Goal: Task Accomplishment & Management: Use online tool/utility

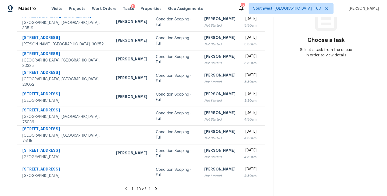
scroll to position [12, 0]
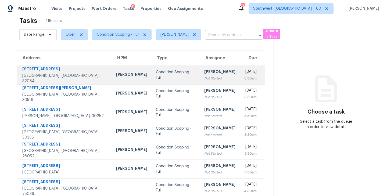
click at [165, 76] on div "Condition Scoping - Full" at bounding box center [176, 75] width 40 height 11
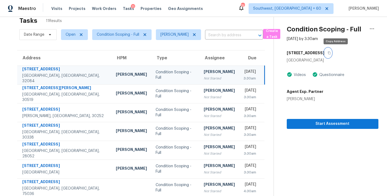
click at [331, 52] on icon "button" at bounding box center [329, 53] width 3 height 3
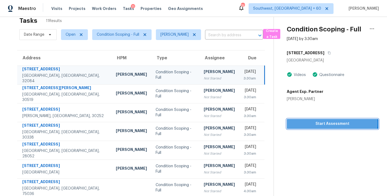
click at [332, 123] on span "Start Assessment" at bounding box center [332, 124] width 83 height 7
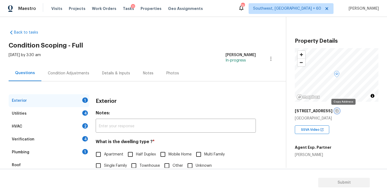
click at [339, 110] on icon "button" at bounding box center [337, 111] width 3 height 3
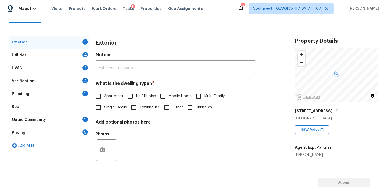
click at [131, 111] on input "Townhouse" at bounding box center [133, 107] width 11 height 11
checkbox input "true"
click at [52, 55] on div "Utilities 4" at bounding box center [49, 55] width 81 height 13
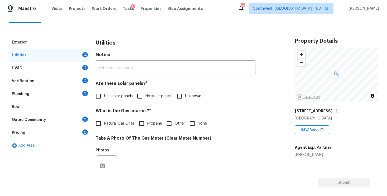
click at [151, 97] on span "No solar panels" at bounding box center [159, 97] width 27 height 6
click at [146, 97] on input "No solar panels" at bounding box center [139, 96] width 11 height 11
checkbox input "true"
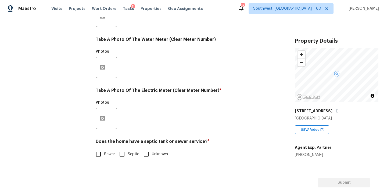
click at [104, 153] on span "Sewer" at bounding box center [109, 155] width 11 height 6
click at [104, 153] on input "Sewer" at bounding box center [98, 154] width 11 height 11
checkbox input "true"
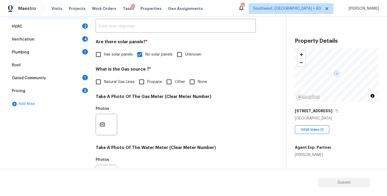
click at [36, 56] on div "Plumbing 1" at bounding box center [49, 52] width 81 height 13
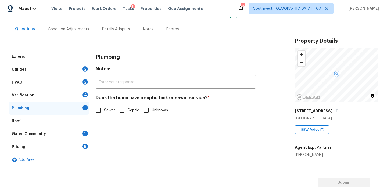
scroll to position [44, 0]
click at [97, 107] on input "Sewer" at bounding box center [98, 110] width 11 height 11
checkbox input "true"
click at [48, 134] on div "Gated Community 1" at bounding box center [49, 134] width 81 height 13
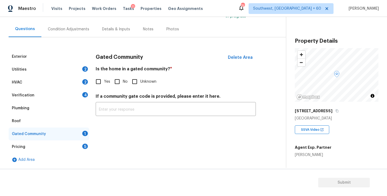
click at [120, 83] on input "No" at bounding box center [117, 81] width 11 height 11
checkbox input "true"
click at [75, 31] on div "Condition Adjustments" at bounding box center [68, 29] width 41 height 5
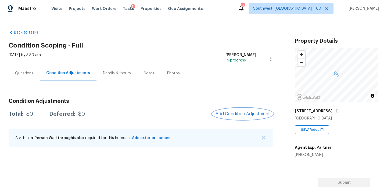
click at [246, 111] on button "Add Condition Adjustment" at bounding box center [242, 113] width 61 height 11
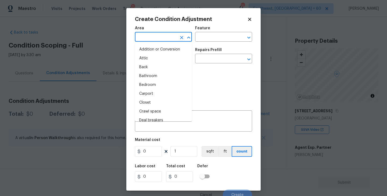
click at [166, 35] on input "text" at bounding box center [156, 37] width 42 height 8
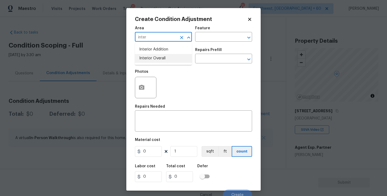
click at [163, 57] on li "Interior Overall" at bounding box center [163, 58] width 57 height 9
type input "Interior Overall"
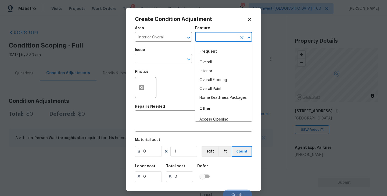
click at [206, 37] on input "text" at bounding box center [216, 37] width 42 height 8
click at [208, 91] on li "Overall Paint" at bounding box center [223, 89] width 57 height 9
type input "Overall Paint"
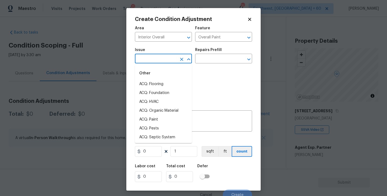
click at [170, 63] on input "text" at bounding box center [156, 59] width 42 height 8
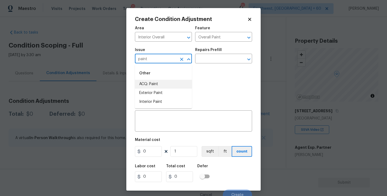
click at [168, 83] on li "ACQ: Paint" at bounding box center [163, 84] width 57 height 9
type input "ACQ: Paint"
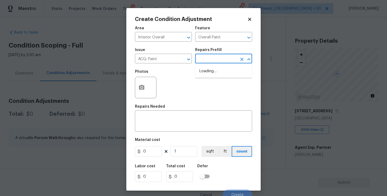
click at [211, 61] on input "text" at bounding box center [216, 59] width 42 height 8
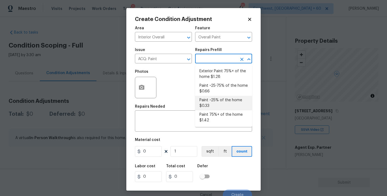
click at [214, 100] on li "Paint ~25% of the home $0.33" at bounding box center [223, 103] width 57 height 15
type input "Acquisition"
type textarea "Acquisition Scope: ~25% of the home needs interior paint"
type input "0.33"
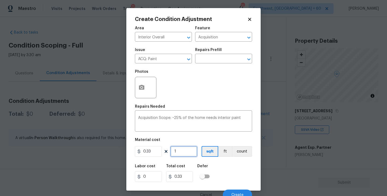
click at [188, 149] on input "1" at bounding box center [184, 151] width 27 height 11
type input "11"
type input "3.63"
type input "110"
type input "36.3"
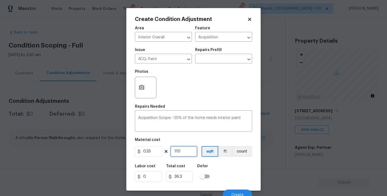
type input "1109"
type input "365.97"
type input "1109"
click at [227, 179] on div "Labor cost 0 Total cost 365.97 Defer" at bounding box center [193, 173] width 117 height 24
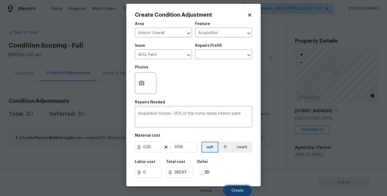
click at [233, 186] on button "Create" at bounding box center [237, 191] width 29 height 11
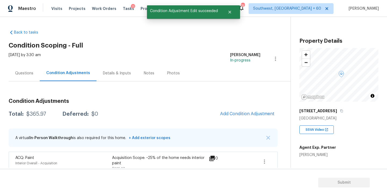
click at [247, 122] on div "Condition Adjustments Total: $365.97 Deferred: $0 Add Condition Adjustment A vi…" at bounding box center [143, 134] width 269 height 81
click at [250, 116] on span "Add Condition Adjustment" at bounding box center [247, 114] width 54 height 5
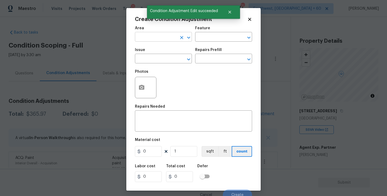
click at [152, 41] on input "text" at bounding box center [156, 37] width 42 height 8
type input "k"
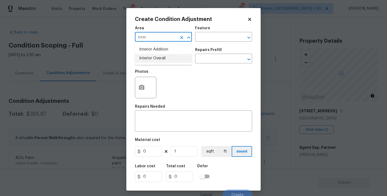
click at [156, 58] on li "Interior Overall" at bounding box center [163, 58] width 57 height 9
type input "Interior Overall"
click at [203, 47] on div "Issue ​ Repairs Prefill ​" at bounding box center [193, 56] width 117 height 22
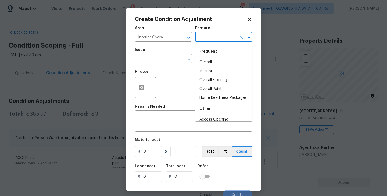
click at [219, 39] on input "text" at bounding box center [216, 37] width 42 height 8
click at [226, 82] on li "Overall Flooring" at bounding box center [223, 80] width 57 height 9
type input "Overall Flooring"
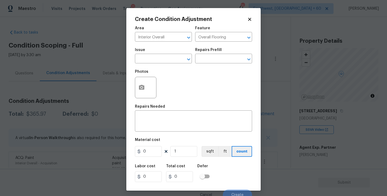
click at [159, 53] on div "Issue" at bounding box center [163, 51] width 57 height 7
click at [158, 58] on input "text" at bounding box center [156, 59] width 42 height 8
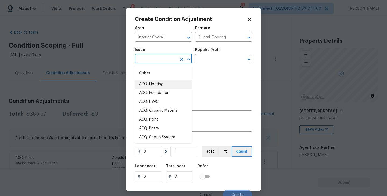
click at [161, 85] on li "ACQ: Flooring" at bounding box center [163, 84] width 57 height 9
type input "ACQ: Flooring"
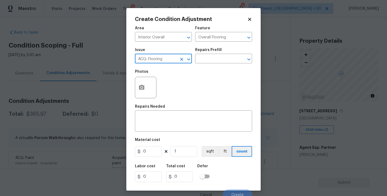
click at [210, 66] on div "Issue ACQ: Flooring ​ Repairs Prefill ​" at bounding box center [193, 56] width 117 height 22
click at [226, 61] on input "text" at bounding box center [216, 59] width 42 height 8
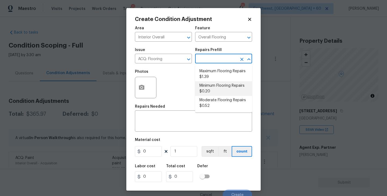
click at [225, 89] on li "Minimum Flooring Repairs $0.20" at bounding box center [223, 88] width 57 height 15
type input "Acquisition"
type textarea "Acquisition Scope: Minimum flooring repairs"
type input "0.2"
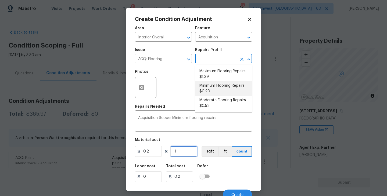
click at [180, 151] on input "1" at bounding box center [184, 151] width 27 height 11
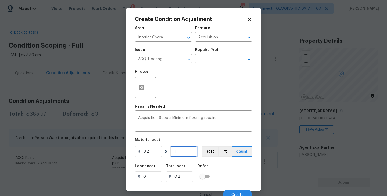
type input "11"
type input "2.2"
type input "110"
type input "22"
type input "1109"
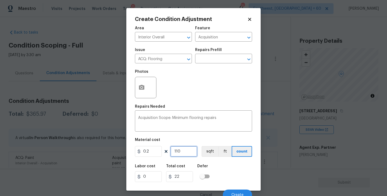
type input "221.8"
type input "1109"
click at [218, 89] on div "Photos" at bounding box center [193, 84] width 117 height 35
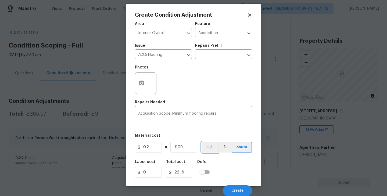
click at [213, 148] on button "sqft" at bounding box center [210, 147] width 17 height 11
click at [242, 191] on span "Create" at bounding box center [238, 191] width 12 height 4
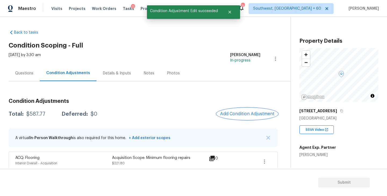
scroll to position [28, 0]
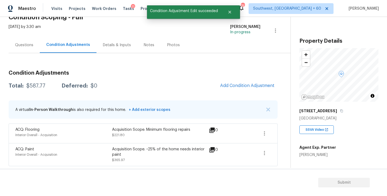
click at [27, 48] on div "Questions" at bounding box center [24, 45] width 31 height 16
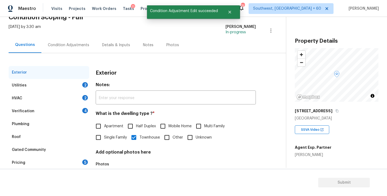
click at [70, 88] on div "Utilities 2" at bounding box center [49, 85] width 81 height 13
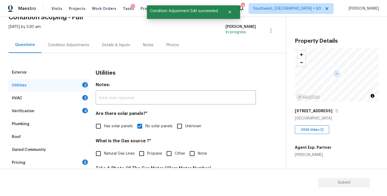
scroll to position [84, 0]
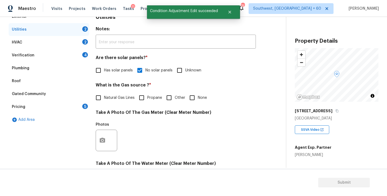
click at [202, 102] on label "None" at bounding box center [197, 97] width 20 height 11
click at [198, 102] on input "None" at bounding box center [192, 97] width 11 height 11
checkbox input "true"
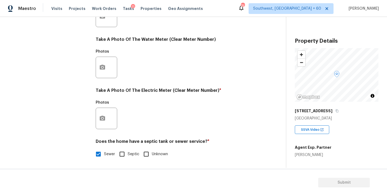
scroll to position [208, 0]
click at [109, 120] on div at bounding box center [107, 119] width 22 height 22
click at [106, 120] on button "button" at bounding box center [102, 118] width 13 height 21
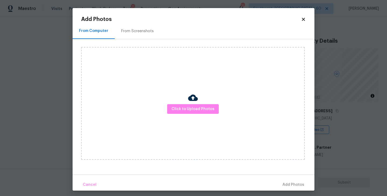
click at [171, 114] on div "Click to Upload Photos" at bounding box center [193, 103] width 224 height 113
click at [185, 97] on div "Click to Upload Photos" at bounding box center [193, 103] width 224 height 113
click at [183, 109] on span "Click to Upload Photos" at bounding box center [193, 109] width 43 height 7
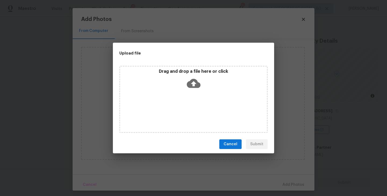
click at [190, 94] on div "Drag and drop a file here or click" at bounding box center [193, 99] width 148 height 67
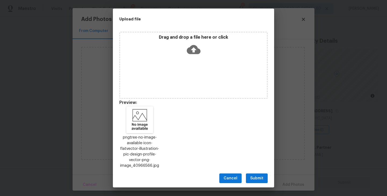
click at [258, 172] on div "Cancel Submit" at bounding box center [193, 178] width 161 height 19
click at [258, 181] on span "Submit" at bounding box center [256, 178] width 13 height 7
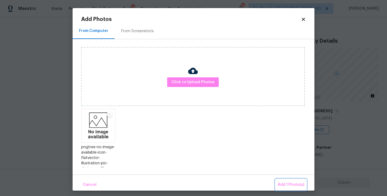
click at [289, 184] on span "Add 1 Photo(s)" at bounding box center [291, 185] width 27 height 7
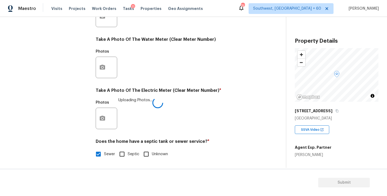
click at [219, 134] on div "Utilities Notes: ​ Are there solar panels? * Has solar panels No solar panels U…" at bounding box center [176, 26] width 160 height 281
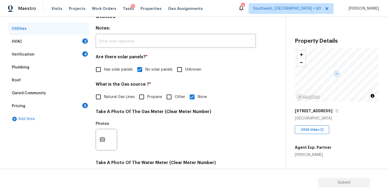
click at [71, 40] on div "HVAC 2" at bounding box center [49, 41] width 81 height 13
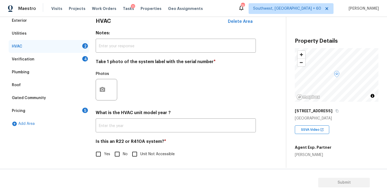
scroll to position [80, 0]
click at [105, 90] on icon "button" at bounding box center [102, 90] width 6 height 6
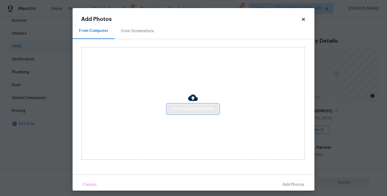
click at [180, 105] on button "Click to Upload Photos" at bounding box center [193, 109] width 52 height 10
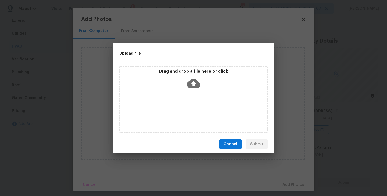
click at [195, 88] on icon at bounding box center [194, 84] width 14 height 14
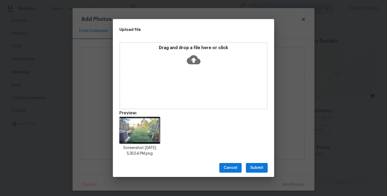
click at [259, 165] on span "Submit" at bounding box center [256, 168] width 13 height 7
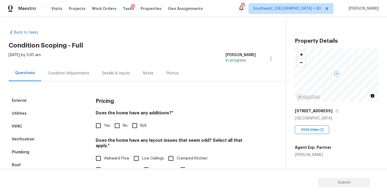
scroll to position [71, 0]
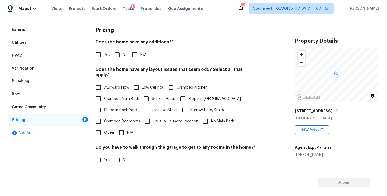
click at [136, 62] on div "Pricing Does the home have any additions? * Yes No N/A Does the home have any l…" at bounding box center [176, 125] width 160 height 204
click at [139, 56] on input "N/A" at bounding box center [134, 54] width 11 height 11
checkbox input "true"
click at [203, 96] on span "Slope in [GEOGRAPHIC_DATA]" at bounding box center [215, 99] width 52 height 6
click at [189, 93] on input "Slope in [GEOGRAPHIC_DATA]" at bounding box center [182, 98] width 11 height 11
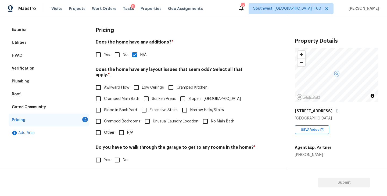
checkbox input "true"
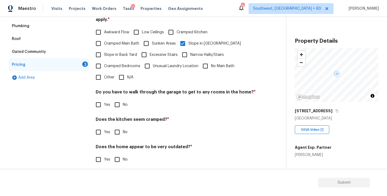
click at [118, 101] on input "No" at bounding box center [117, 104] width 11 height 11
checkbox input "true"
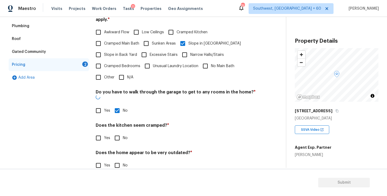
click at [118, 133] on input "No" at bounding box center [117, 138] width 11 height 11
checkbox input "true"
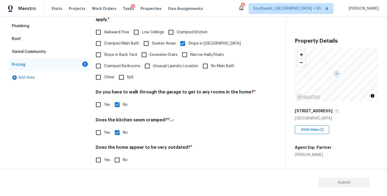
click at [118, 165] on div "Pricing Does the home have any additions? * Yes No N/A Does the home have any l…" at bounding box center [176, 70] width 160 height 204
click at [119, 161] on div "Pricing Does the home have any additions? * Yes No N/A Does the home have any l…" at bounding box center [176, 70] width 160 height 204
click at [119, 157] on input "No" at bounding box center [117, 159] width 11 height 11
checkbox input "true"
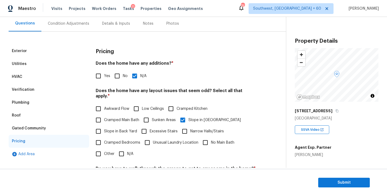
scroll to position [0, 0]
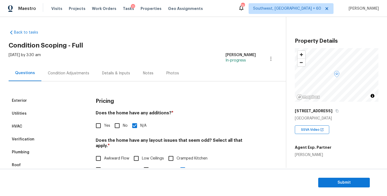
click at [74, 78] on div "Condition Adjustments" at bounding box center [68, 73] width 54 height 16
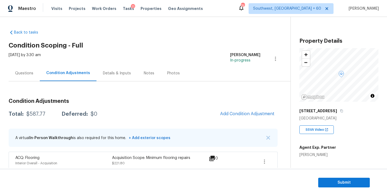
scroll to position [28, 0]
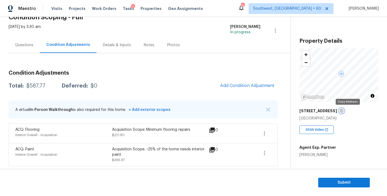
click at [343, 111] on icon "button" at bounding box center [342, 111] width 3 height 3
click at [141, 71] on h3 "Condition Adjustments" at bounding box center [143, 72] width 269 height 5
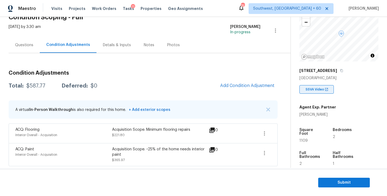
scroll to position [57, 0]
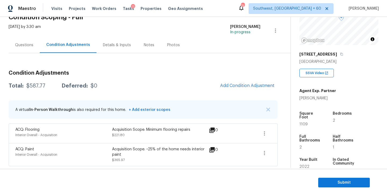
click at [35, 83] on div "Total: $587.77 Deferred: $0 Add Condition Adjustment" at bounding box center [143, 86] width 269 height 12
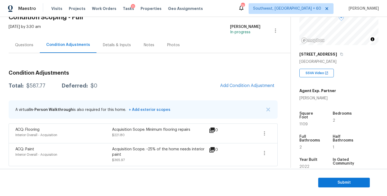
click at [179, 112] on div "A virtual In-Person Walkthrough is also required for this home. + Add exterior …" at bounding box center [143, 110] width 269 height 18
click at [328, 181] on span "Submit" at bounding box center [344, 183] width 43 height 7
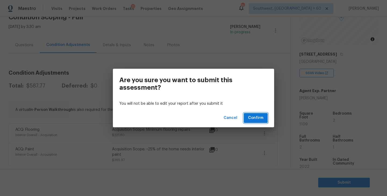
click at [255, 117] on span "Confirm" at bounding box center [255, 118] width 15 height 7
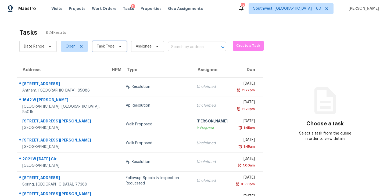
click at [112, 45] on span "Task Type" at bounding box center [106, 46] width 18 height 5
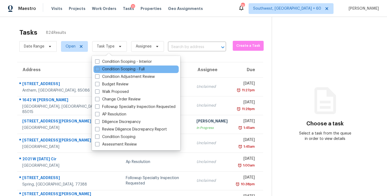
click at [146, 69] on div "Condition Scoping - Full" at bounding box center [136, 70] width 85 height 8
click at [143, 67] on label "Condition Scoping - Full" at bounding box center [119, 69] width 49 height 5
click at [99, 67] on input "Condition Scoping - Full" at bounding box center [96, 68] width 3 height 3
checkbox input "true"
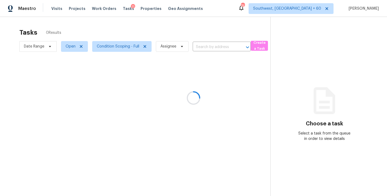
click at [168, 47] on div at bounding box center [193, 98] width 387 height 196
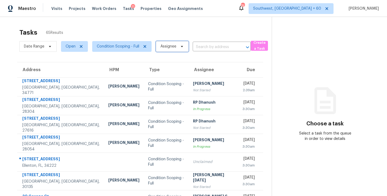
click at [168, 47] on span "Assignee" at bounding box center [169, 46] width 16 height 5
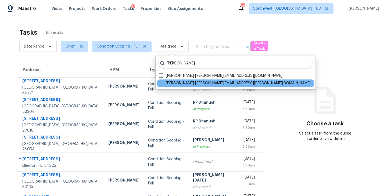
type input "sakthivel"
click at [169, 83] on label "Sakthivel Chandran sakthivel.chandran@opendoor.com" at bounding box center [235, 83] width 152 height 5
click at [162, 83] on input "Sakthivel Chandran sakthivel.chandran@opendoor.com" at bounding box center [160, 82] width 3 height 3
checkbox input "true"
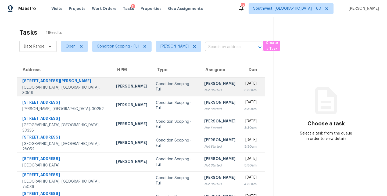
click at [171, 90] on td "Condition Scoping - Full" at bounding box center [176, 86] width 48 height 19
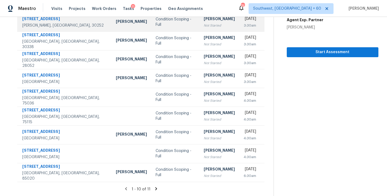
scroll to position [22, 0]
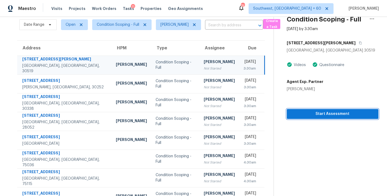
click at [322, 114] on span "Start Assessment" at bounding box center [332, 114] width 83 height 7
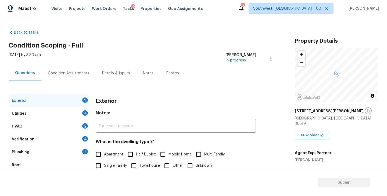
click at [367, 110] on icon "button" at bounding box center [368, 110] width 3 height 3
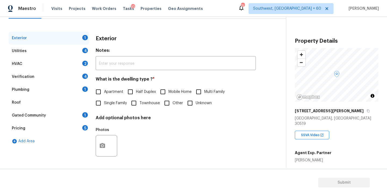
click at [108, 103] on span "Single Family" at bounding box center [115, 104] width 23 height 6
click at [104, 103] on input "Single Family" at bounding box center [98, 103] width 11 height 11
checkbox input "true"
click at [58, 50] on div "Utilities 4" at bounding box center [49, 51] width 81 height 13
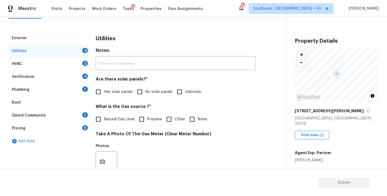
click at [157, 93] on span "No solar panels" at bounding box center [159, 92] width 27 height 6
click at [146, 93] on input "No solar panels" at bounding box center [139, 91] width 11 height 11
checkbox input "true"
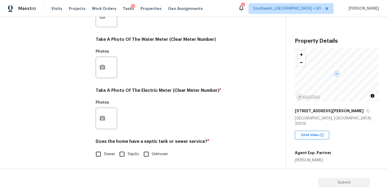
click at [98, 157] on input "Sewer" at bounding box center [98, 154] width 11 height 11
checkbox input "true"
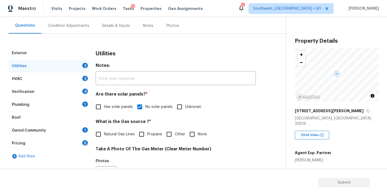
scroll to position [33, 0]
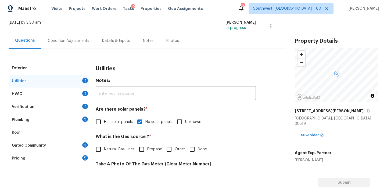
click at [62, 120] on div "Plumbing 1" at bounding box center [49, 120] width 81 height 13
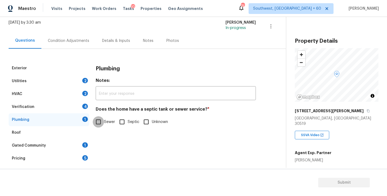
click at [99, 125] on input "Sewer" at bounding box center [98, 121] width 11 height 11
checkbox input "true"
click at [52, 147] on div "Gated Community 1" at bounding box center [49, 145] width 81 height 13
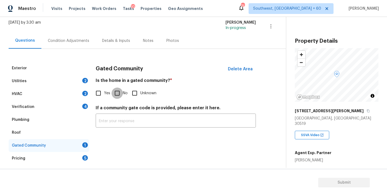
click at [114, 95] on input "No" at bounding box center [117, 93] width 11 height 11
checkbox input "true"
click at [74, 45] on div "Condition Adjustments" at bounding box center [68, 41] width 54 height 16
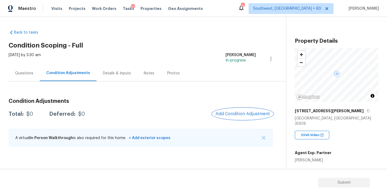
click at [229, 111] on button "Add Condition Adjustment" at bounding box center [242, 113] width 61 height 11
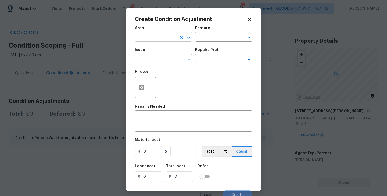
click at [156, 36] on input "text" at bounding box center [156, 37] width 42 height 8
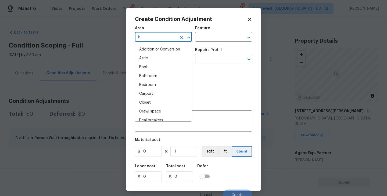
type input "hv"
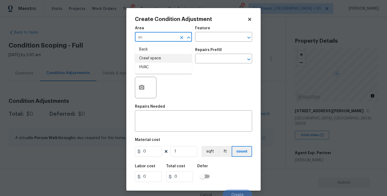
click at [153, 68] on li "HVAC" at bounding box center [163, 67] width 57 height 9
type input "HVAC"
click at [205, 44] on div "Area HVAC ​ Feature ​" at bounding box center [193, 34] width 117 height 22
click at [222, 35] on input "text" at bounding box center [216, 37] width 42 height 8
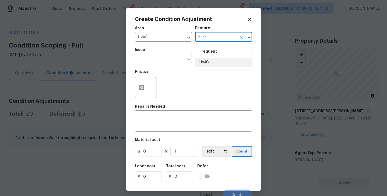
click at [215, 65] on li "HVAC" at bounding box center [223, 62] width 57 height 9
type input "HVAC"
click at [173, 54] on div "Issue" at bounding box center [163, 51] width 57 height 7
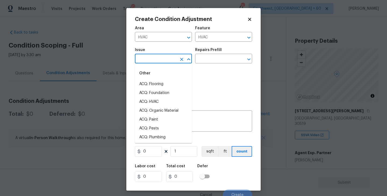
click at [166, 56] on input "text" at bounding box center [156, 59] width 42 height 8
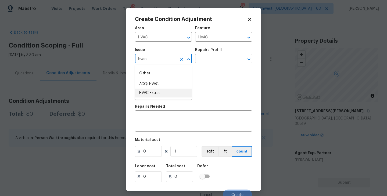
click at [156, 92] on li "HVAC Extras" at bounding box center [163, 93] width 57 height 9
type input "HVAC Extras"
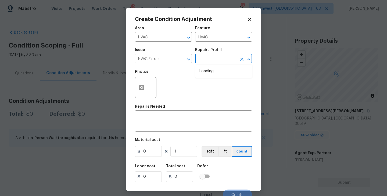
click at [211, 61] on input "text" at bounding box center [216, 59] width 42 height 8
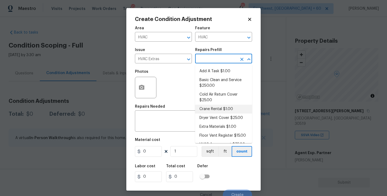
scroll to position [35, 0]
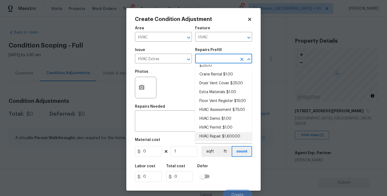
click at [219, 138] on li "HVAC Repair $1,600.00" at bounding box center [223, 136] width 57 height 9
type textarea "HVAC Repair"
type input "1600"
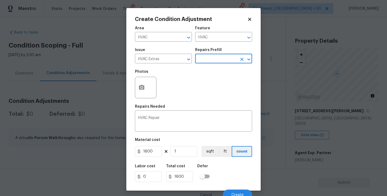
scroll to position [5, 0]
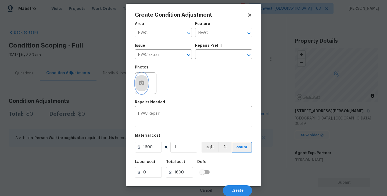
click at [141, 86] on icon "button" at bounding box center [142, 83] width 6 height 6
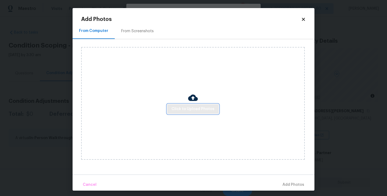
click at [177, 109] on span "Click to Upload Photos" at bounding box center [193, 109] width 43 height 7
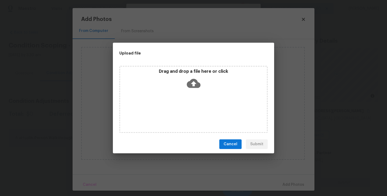
click at [191, 98] on div "Drag and drop a file here or click" at bounding box center [193, 99] width 148 height 67
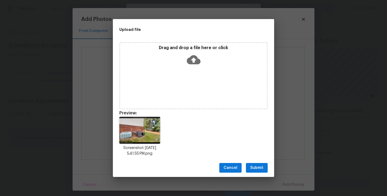
click at [259, 174] on div "Cancel Submit" at bounding box center [193, 168] width 161 height 19
click at [265, 166] on button "Submit" at bounding box center [257, 168] width 22 height 10
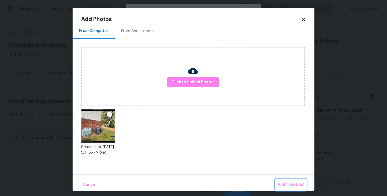
click at [289, 184] on span "Add 1 Photo(s)" at bounding box center [291, 185] width 27 height 7
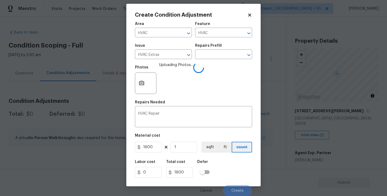
click at [234, 162] on div "Labor cost 0 Total cost 1600 Defer" at bounding box center [193, 169] width 117 height 24
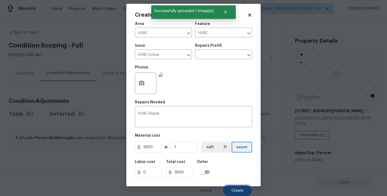
click at [238, 194] on button "Create" at bounding box center [237, 191] width 29 height 11
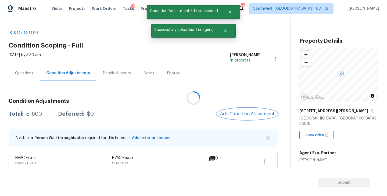
scroll to position [0, 0]
click at [234, 116] on button "Add Condition Adjustment" at bounding box center [246, 113] width 61 height 11
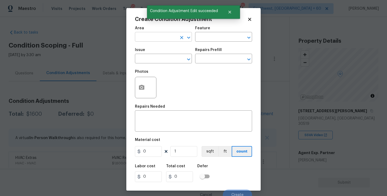
click at [147, 39] on input "text" at bounding box center [156, 37] width 42 height 8
click at [161, 61] on li "Exterior Overall" at bounding box center [163, 58] width 57 height 9
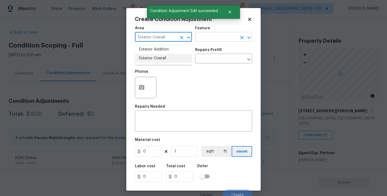
type input "Exterior Overall"
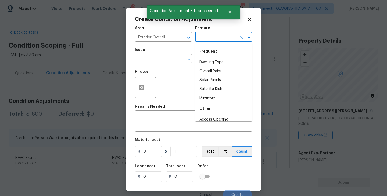
click at [207, 38] on input "text" at bounding box center [216, 37] width 42 height 8
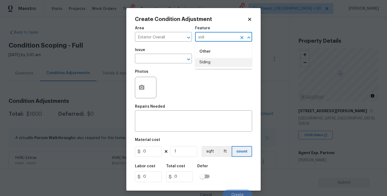
click at [203, 62] on li "Siding" at bounding box center [223, 62] width 57 height 9
type input "Siding"
click at [170, 61] on input "text" at bounding box center [156, 59] width 42 height 8
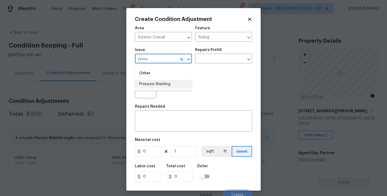
click at [173, 84] on li "Pressure Washing" at bounding box center [163, 84] width 57 height 9
type input "Pressure Washing"
click at [208, 67] on div "Photos" at bounding box center [193, 84] width 117 height 35
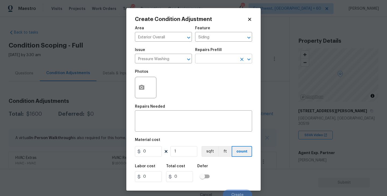
click at [219, 63] on input "text" at bounding box center [216, 59] width 42 height 8
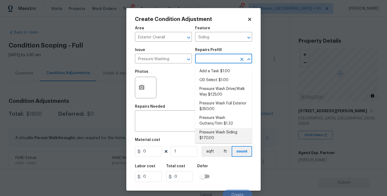
click at [217, 136] on li "Pressure Wash Siding $170.00" at bounding box center [223, 135] width 57 height 15
type textarea "Protect areas as needed for pressure washing. Pressure wash the siding on the h…"
type input "170"
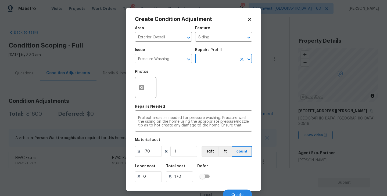
click at [156, 157] on figure "Material cost 170 1 sqft ft count" at bounding box center [193, 148] width 117 height 20
drag, startPoint x: 159, startPoint y: 151, endPoint x: 129, endPoint y: 151, distance: 29.9
click at [129, 151] on div "Create Condition Adjustment Area Exterior Overall ​ Feature Siding ​ Issue Pres…" at bounding box center [193, 99] width 134 height 183
type input "200"
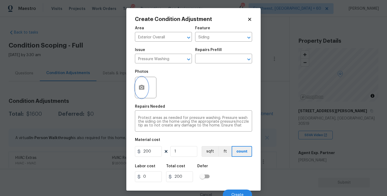
click at [139, 90] on icon "button" at bounding box center [142, 87] width 6 height 6
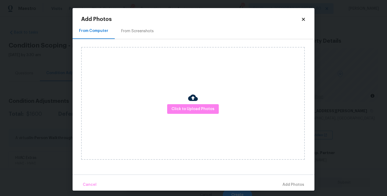
click at [183, 101] on div "Click to Upload Photos" at bounding box center [193, 103] width 224 height 113
click at [187, 108] on span "Click to Upload Photos" at bounding box center [193, 109] width 43 height 7
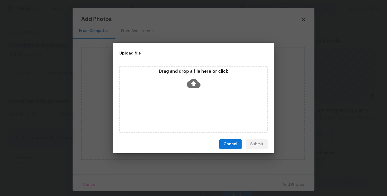
drag, startPoint x: 187, startPoint y: 108, endPoint x: 197, endPoint y: 91, distance: 19.8
click at [197, 91] on div "Drag and drop a file here or click" at bounding box center [193, 80] width 147 height 23
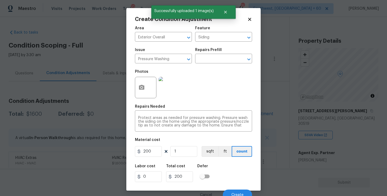
click at [238, 190] on button "Create" at bounding box center [237, 195] width 29 height 11
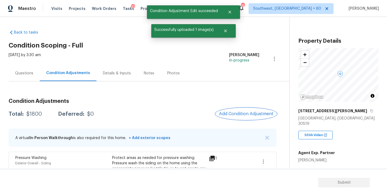
scroll to position [50, 0]
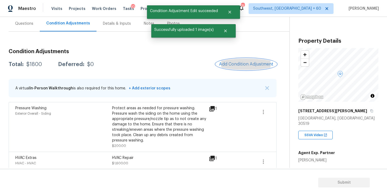
click at [240, 69] on button "Add Condition Adjustment" at bounding box center [246, 64] width 61 height 11
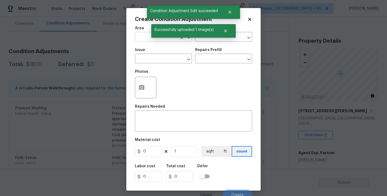
click at [145, 39] on input "text" at bounding box center [156, 37] width 42 height 8
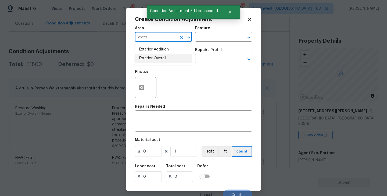
click at [156, 57] on li "Exterior Overall" at bounding box center [163, 58] width 57 height 9
type input "Exterior Overall"
click at [204, 38] on input "text" at bounding box center [216, 37] width 42 height 8
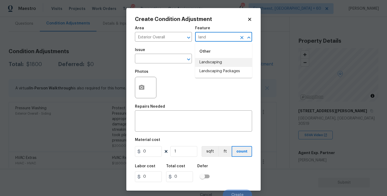
click at [210, 71] on li "Landscaping Packages" at bounding box center [223, 71] width 57 height 9
type input "Landscaping Packages"
click at [158, 66] on span "Issue ​" at bounding box center [163, 56] width 57 height 22
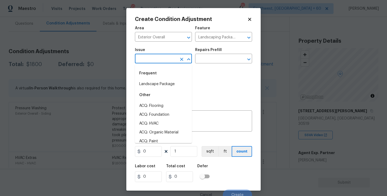
click at [154, 61] on input "text" at bounding box center [156, 59] width 42 height 8
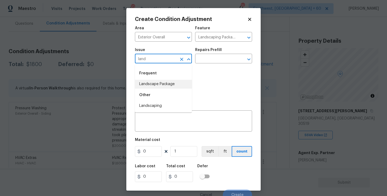
click at [164, 86] on li "Landscape Package" at bounding box center [163, 84] width 57 height 9
type input "Landscape Package"
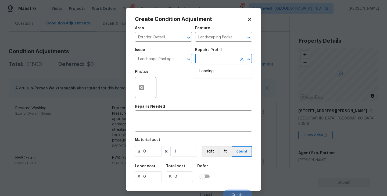
click at [206, 61] on input "text" at bounding box center [216, 59] width 42 height 8
click at [208, 75] on li "Initial landscaping package $70.00" at bounding box center [223, 74] width 57 height 15
type input "Home Readiness Packages"
type textarea "Mowing of grass up to 6" in height. Mow, edge along driveways & sidewalks, trim…"
type input "70"
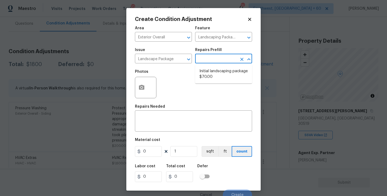
type input "70"
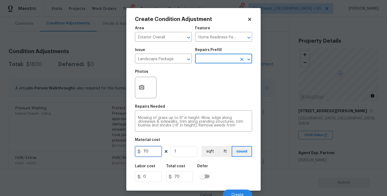
click at [144, 153] on input "70" at bounding box center [148, 151] width 27 height 11
type input "750"
click at [146, 86] on button "button" at bounding box center [141, 87] width 13 height 21
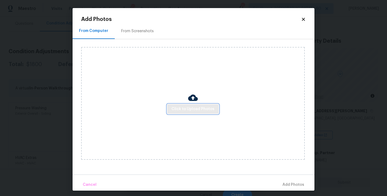
click at [195, 113] on button "Click to Upload Photos" at bounding box center [193, 109] width 52 height 10
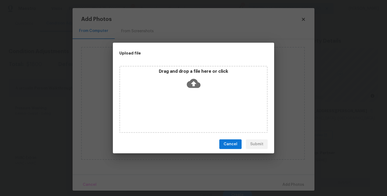
click at [197, 99] on div "Drag and drop a file here or click" at bounding box center [193, 99] width 148 height 67
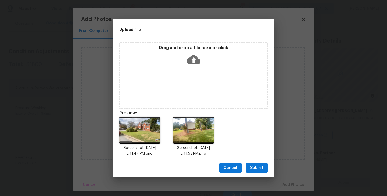
click at [258, 168] on span "Submit" at bounding box center [256, 168] width 13 height 7
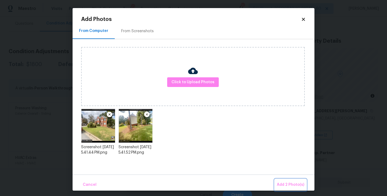
click at [289, 185] on span "Add 2 Photo(s)" at bounding box center [290, 185] width 27 height 7
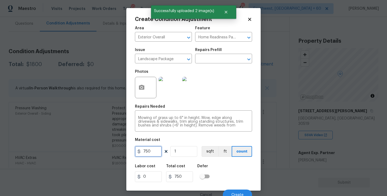
drag, startPoint x: 151, startPoint y: 151, endPoint x: 107, endPoint y: 153, distance: 44.1
click at [107, 153] on div "Create Condition Adjustment Area Exterior Overall ​ Feature Home Readiness Pack…" at bounding box center [193, 98] width 387 height 196
type input "500"
click at [253, 162] on div "Create Condition Adjustment Area Exterior Overall ​ Feature Home Readiness Pack…" at bounding box center [193, 99] width 134 height 183
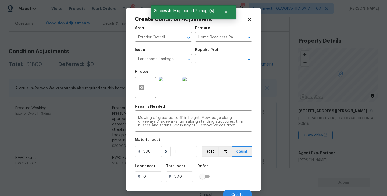
scroll to position [5, 0]
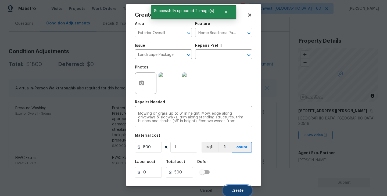
click at [235, 186] on button "Create" at bounding box center [237, 191] width 29 height 11
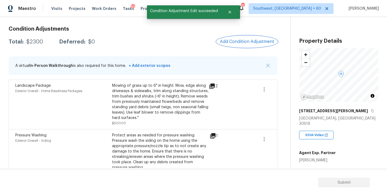
scroll to position [65, 0]
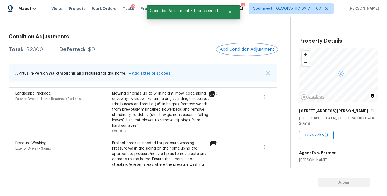
click at [237, 50] on span "Add Condition Adjustment" at bounding box center [247, 49] width 54 height 5
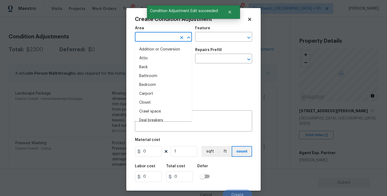
click at [151, 39] on input "text" at bounding box center [156, 37] width 42 height 8
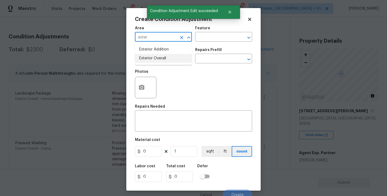
click at [171, 59] on li "Exterior Overall" at bounding box center [163, 58] width 57 height 9
type input "Exterior Overall"
click at [171, 59] on input "text" at bounding box center [156, 59] width 42 height 8
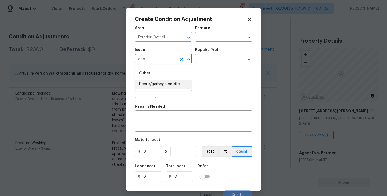
click at [167, 86] on li "Debris/garbage on site" at bounding box center [163, 84] width 57 height 9
type input "Debris/garbage on site"
click at [226, 59] on input "text" at bounding box center [216, 59] width 42 height 8
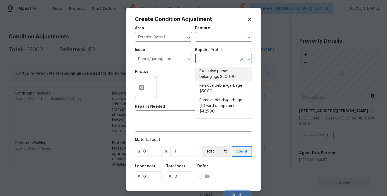
click at [226, 77] on li "Excessive personal belongings $500.00" at bounding box center [223, 74] width 57 height 15
type textarea "Contingency for excessive items to be removed - During assessment, the home con…"
type input "500"
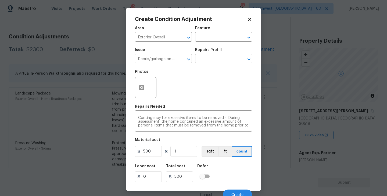
click at [220, 51] on div "Repairs Prefill" at bounding box center [223, 51] width 57 height 7
click at [221, 59] on input "text" at bounding box center [216, 59] width 42 height 8
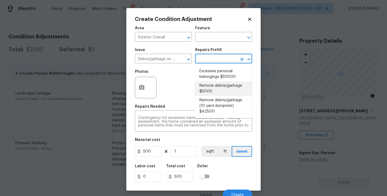
click at [212, 87] on li "Remove debris/garbage $50.00" at bounding box center [223, 88] width 57 height 15
type textarea "Remove, haul off, and properly dispose of any debris left by seller to offsite …"
type input "50"
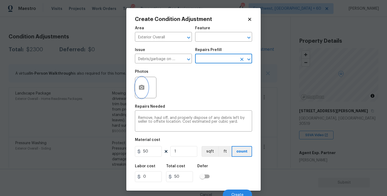
click at [139, 90] on icon "button" at bounding box center [142, 87] width 6 height 6
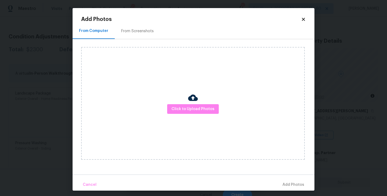
click at [198, 102] on div "Click to Upload Photos" at bounding box center [193, 103] width 224 height 113
click at [197, 110] on span "Click to Upload Photos" at bounding box center [193, 109] width 43 height 7
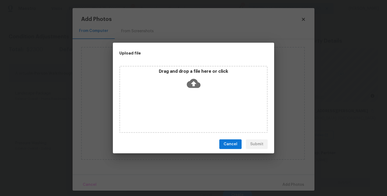
click at [197, 94] on div "Drag and drop a file here or click" at bounding box center [193, 99] width 148 height 67
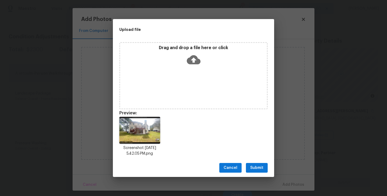
click at [256, 161] on div "Cancel Submit" at bounding box center [193, 168] width 161 height 19
click at [262, 172] on button "Submit" at bounding box center [257, 168] width 22 height 10
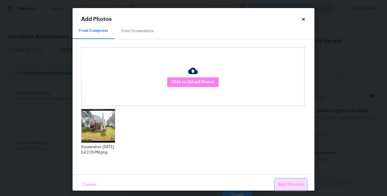
click at [288, 188] on span "Add 1 Photo(s)" at bounding box center [291, 185] width 27 height 7
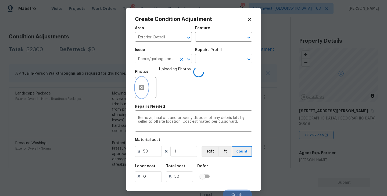
click at [182, 58] on icon "Clear" at bounding box center [181, 59] width 5 height 5
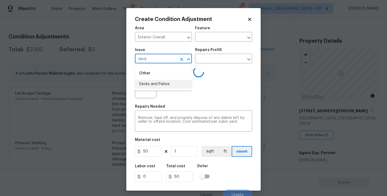
click at [174, 86] on li "Decks and Patios" at bounding box center [163, 84] width 57 height 9
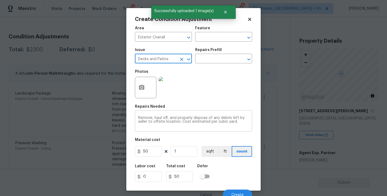
type input "Decks and Patios"
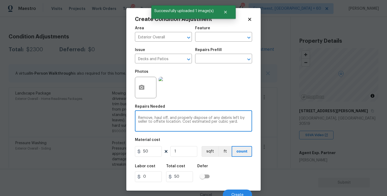
drag, startPoint x: 242, startPoint y: 125, endPoint x: 130, endPoint y: 94, distance: 115.9
click at [130, 94] on div "Create Condition Adjustment Area Exterior Overall ​ Feature ​ Issue Decks and P…" at bounding box center [193, 99] width 134 height 183
click at [210, 40] on input "text" at bounding box center [216, 37] width 42 height 8
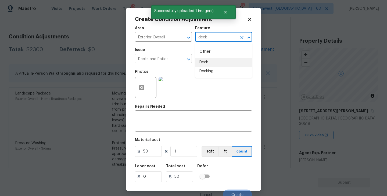
click at [207, 63] on li "Deck" at bounding box center [223, 62] width 57 height 9
type input "Deck"
click at [160, 119] on textarea at bounding box center [193, 121] width 111 height 11
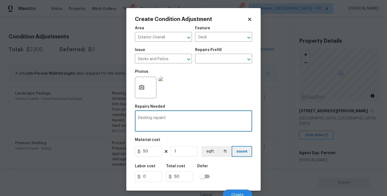
type textarea "Decking repaint"
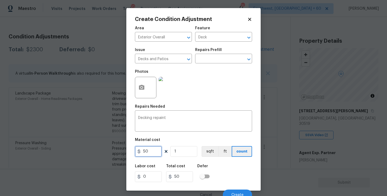
drag, startPoint x: 151, startPoint y: 151, endPoint x: 100, endPoint y: 151, distance: 50.6
click at [100, 151] on div "Create Condition Adjustment Area Exterior Overall ​ Feature Deck ​ Issue Decks …" at bounding box center [193, 98] width 387 height 196
type input "800"
click at [227, 166] on div "Labor cost 0 Total cost 800 Defer" at bounding box center [193, 173] width 117 height 24
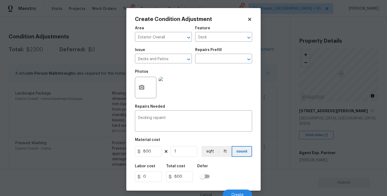
scroll to position [5, 0]
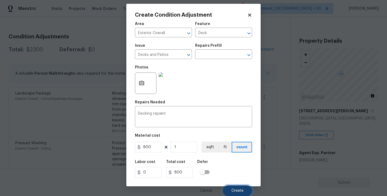
click at [236, 188] on button "Create" at bounding box center [237, 191] width 29 height 11
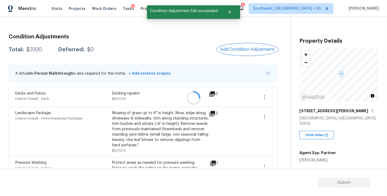
scroll to position [0, 0]
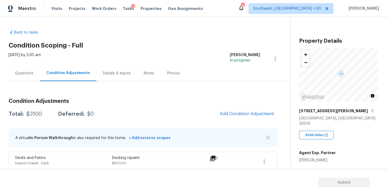
scroll to position [65, 0]
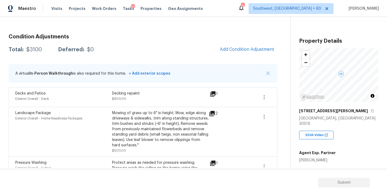
click at [244, 58] on div "Condition Adjustments Total: $3100 Deferred: $0 Add Condition Adjustment A virt…" at bounding box center [143, 128] width 269 height 197
click at [249, 49] on span "Add Condition Adjustment" at bounding box center [247, 49] width 54 height 5
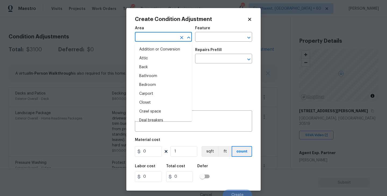
click at [155, 35] on input "text" at bounding box center [156, 37] width 42 height 8
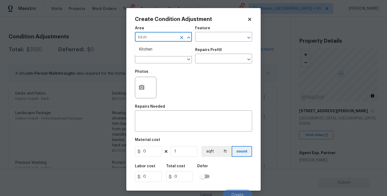
click at [157, 47] on li "Kitchen" at bounding box center [163, 49] width 57 height 9
type input "Kitchen"
click at [201, 44] on div "Area Kitchen ​ Feature ​" at bounding box center [193, 34] width 117 height 22
click at [207, 39] on input "text" at bounding box center [216, 37] width 42 height 8
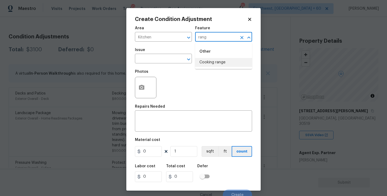
click at [217, 64] on li "Cooking range" at bounding box center [223, 62] width 57 height 9
type input "Cooking range"
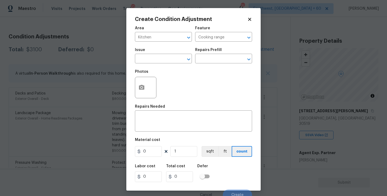
click at [165, 64] on span "Issue ​" at bounding box center [163, 56] width 57 height 22
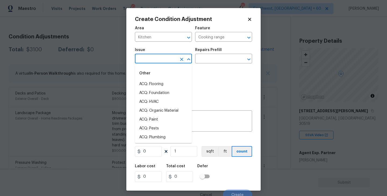
click at [164, 63] on input "text" at bounding box center [156, 59] width 42 height 8
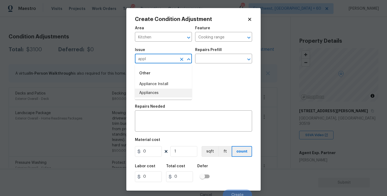
click at [158, 93] on li "Appliances" at bounding box center [163, 93] width 57 height 9
type input "Appliances"
click at [213, 58] on input "text" at bounding box center [216, 59] width 42 height 8
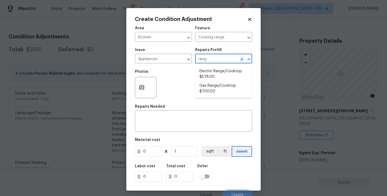
type input "range"
click at [219, 79] on li "Electric Range/Cooktop $578.00" at bounding box center [223, 74] width 57 height 15
type input "Appliances"
type textarea "Remove the existing electric range/cooktop and prep the area for a new unit. In…"
type input "578"
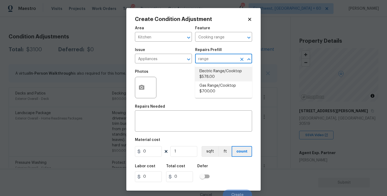
type input "578"
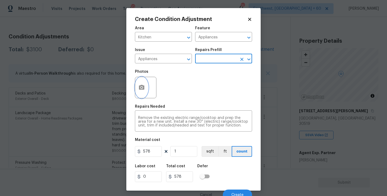
click at [140, 89] on icon "button" at bounding box center [141, 87] width 5 height 5
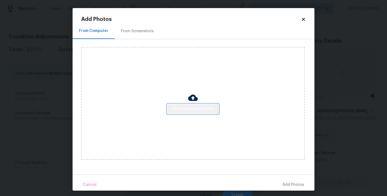
click at [171, 105] on button "Click to Upload Photos" at bounding box center [193, 109] width 52 height 10
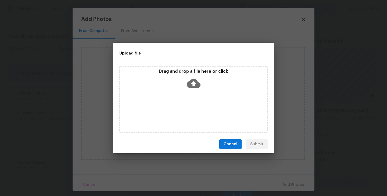
click at [199, 101] on div "Drag and drop a file here or click" at bounding box center [193, 99] width 148 height 67
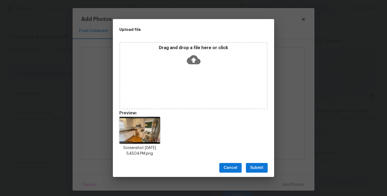
click at [262, 168] on span "Submit" at bounding box center [256, 168] width 13 height 7
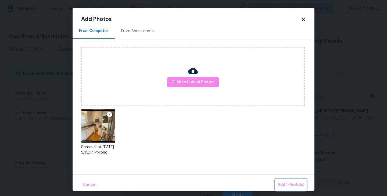
click at [284, 180] on button "Add 1 Photo(s)" at bounding box center [291, 185] width 31 height 12
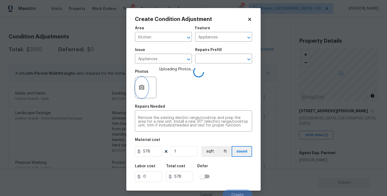
scroll to position [5, 0]
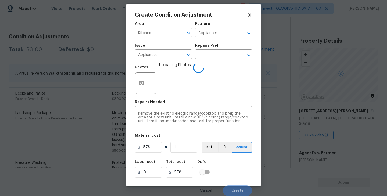
click at [229, 158] on div "Labor cost 0 Total cost 578 Defer" at bounding box center [193, 169] width 117 height 24
click at [234, 176] on div "Labor cost 0 Total cost 578 Defer" at bounding box center [193, 169] width 117 height 24
click at [234, 173] on div "Labor cost 0 Total cost 578 Defer" at bounding box center [193, 169] width 117 height 24
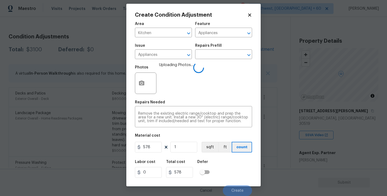
click at [235, 178] on div "Labor cost 0 Total cost 578 Defer" at bounding box center [193, 169] width 117 height 24
click at [235, 176] on div "Labor cost 0 Total cost 578 Defer" at bounding box center [193, 169] width 117 height 24
click at [238, 173] on div "Labor cost 0 Total cost 578 Defer" at bounding box center [193, 169] width 117 height 24
click at [236, 174] on div "Labor cost 0 Total cost 578 Defer" at bounding box center [193, 169] width 117 height 24
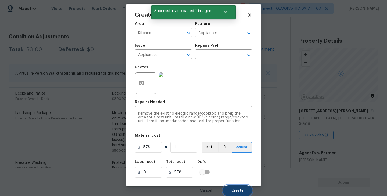
click at [237, 187] on button "Create" at bounding box center [237, 191] width 29 height 11
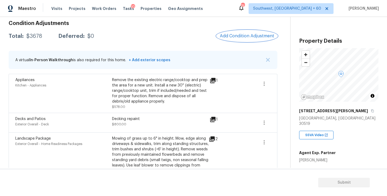
scroll to position [18, 0]
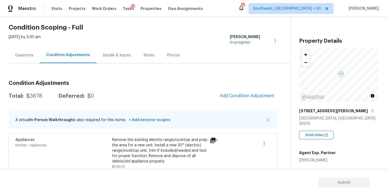
click at [220, 93] on span "Add Condition Adjustment" at bounding box center [247, 96] width 61 height 12
click at [228, 96] on span "Add Condition Adjustment" at bounding box center [247, 96] width 54 height 5
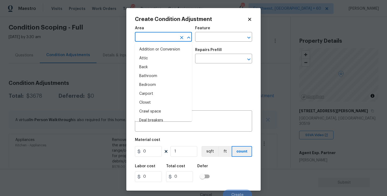
click at [146, 37] on input "text" at bounding box center [156, 37] width 42 height 8
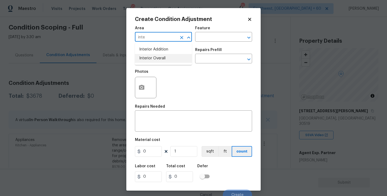
click at [151, 58] on li "Interior Overall" at bounding box center [163, 58] width 57 height 9
type input "Interior Overall"
click at [204, 44] on div "Area Interior Overall ​ Feature ​" at bounding box center [193, 34] width 117 height 22
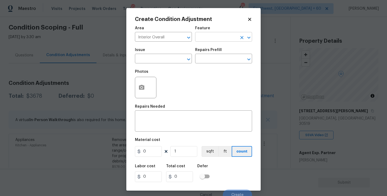
click at [213, 39] on input "text" at bounding box center [216, 37] width 42 height 8
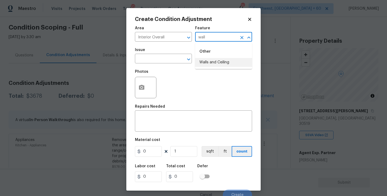
click at [213, 59] on li "Walls and Ceiling" at bounding box center [223, 62] width 57 height 9
type input "Walls and Ceiling"
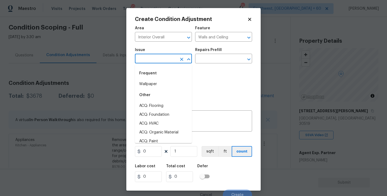
drag, startPoint x: 172, startPoint y: 59, endPoint x: 165, endPoint y: 59, distance: 6.5
click at [165, 59] on input "text" at bounding box center [156, 59] width 42 height 8
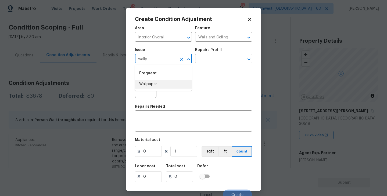
click at [161, 86] on li "Wallpaper" at bounding box center [163, 84] width 57 height 9
type input "Wallpaper"
click at [212, 60] on input "text" at bounding box center [216, 59] width 42 height 8
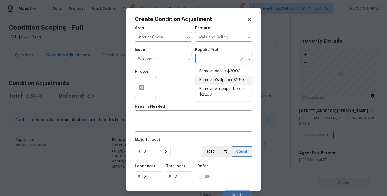
click at [225, 81] on li "Remove Wallpaper $2.50" at bounding box center [223, 80] width 57 height 9
type textarea "Remove wallpaper and texture walls to best match existing conditions"
type input "2.5"
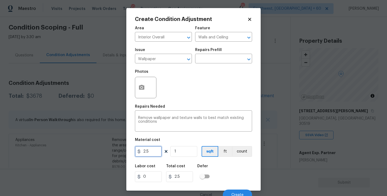
drag, startPoint x: 152, startPoint y: 151, endPoint x: 114, endPoint y: 154, distance: 38.0
click at [114, 154] on div "Create Condition Adjustment Area Interior Overall ​ Feature Walls and Ceiling ​…" at bounding box center [193, 98] width 387 height 196
type input "300"
click at [143, 91] on button "button" at bounding box center [141, 87] width 13 height 21
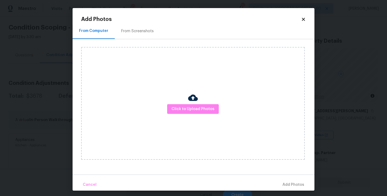
click at [167, 101] on div "Click to Upload Photos" at bounding box center [193, 103] width 224 height 113
click at [181, 111] on span "Click to Upload Photos" at bounding box center [193, 109] width 43 height 7
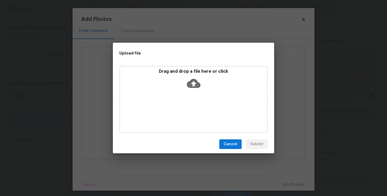
click at [191, 88] on icon at bounding box center [194, 84] width 14 height 14
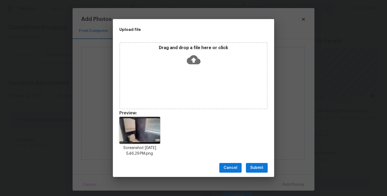
click at [261, 167] on span "Submit" at bounding box center [256, 168] width 13 height 7
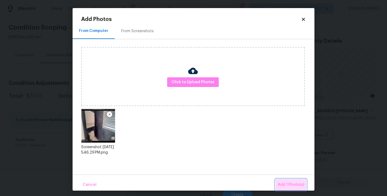
click at [284, 183] on span "Add 1 Photo(s)" at bounding box center [291, 185] width 27 height 7
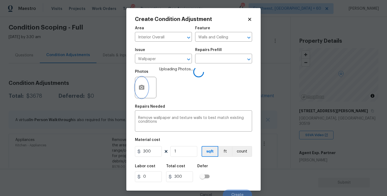
scroll to position [5, 0]
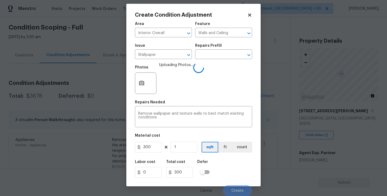
click at [233, 168] on div "Labor cost 0 Total cost 300 Defer" at bounding box center [193, 169] width 117 height 24
click at [232, 166] on div "Labor cost 0 Total cost 300 Defer" at bounding box center [193, 169] width 117 height 24
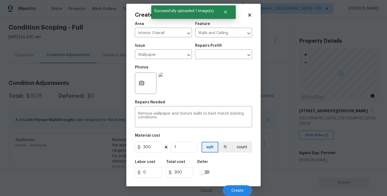
click at [232, 166] on div "Labor cost 0 Total cost 300 Defer" at bounding box center [193, 169] width 117 height 24
click at [239, 189] on span "Create" at bounding box center [238, 191] width 12 height 4
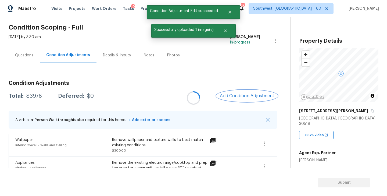
scroll to position [0, 0]
click at [239, 99] on button "Add Condition Adjustment" at bounding box center [247, 95] width 61 height 11
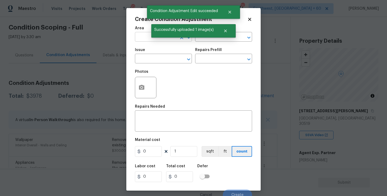
click at [144, 38] on input "text" at bounding box center [156, 37] width 42 height 8
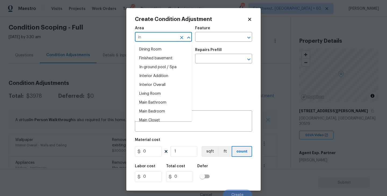
type input "i"
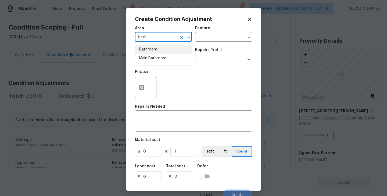
click at [142, 49] on li "Bathroom" at bounding box center [163, 49] width 57 height 9
type input "Bathroom"
click at [204, 40] on input "text" at bounding box center [216, 37] width 42 height 8
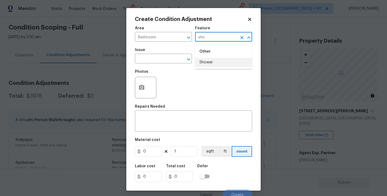
click at [207, 62] on li "Shower" at bounding box center [223, 62] width 57 height 9
type input "Shower"
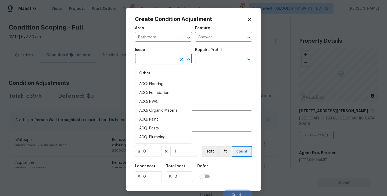
click at [164, 55] on input "text" at bounding box center [156, 59] width 42 height 8
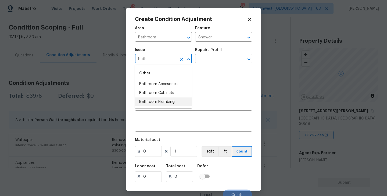
click at [174, 101] on li "Bathroom Plumbing" at bounding box center [163, 102] width 57 height 9
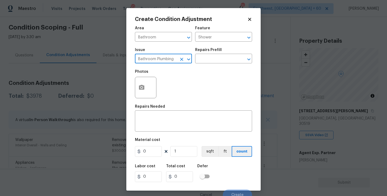
type input "Bathroom Plumbing"
click at [224, 49] on div "Repairs Prefill" at bounding box center [223, 51] width 57 height 7
click at [219, 57] on input "text" at bounding box center [216, 59] width 42 height 8
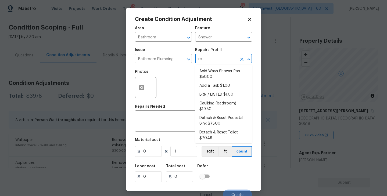
type input "ref"
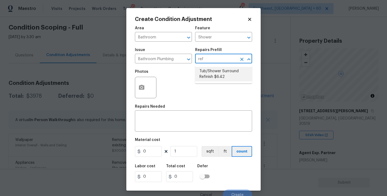
click at [232, 78] on li "Tub/Shower Surround Refinish $6.42" at bounding box center [223, 74] width 57 height 15
type input "Plumbing"
type textarea "Prep, mask, clean and refinish the tub/shower tile surround both all sides ensu…"
type input "6.42"
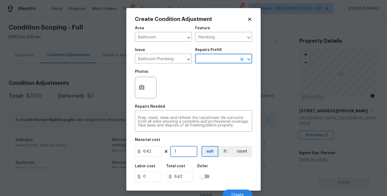
click at [186, 148] on input "1" at bounding box center [184, 151] width 27 height 11
type input "0"
type input "5"
type input "32.1"
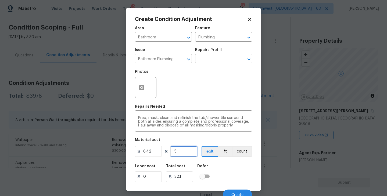
type input "56"
type input "359.52"
type input "56"
click at [140, 91] on icon "button" at bounding box center [142, 87] width 6 height 6
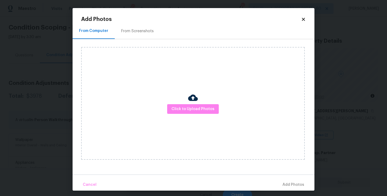
click at [196, 117] on div "Click to Upload Photos" at bounding box center [193, 103] width 224 height 113
click at [196, 111] on span "Click to Upload Photos" at bounding box center [193, 109] width 43 height 7
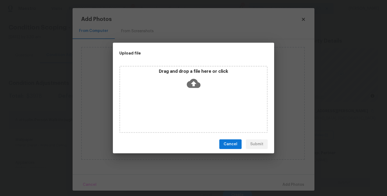
click at [195, 86] on icon at bounding box center [194, 83] width 14 height 9
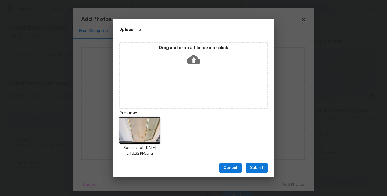
click at [254, 163] on button "Submit" at bounding box center [257, 168] width 22 height 10
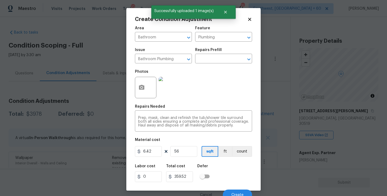
scroll to position [5, 0]
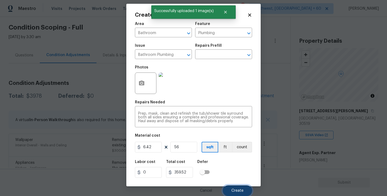
click at [237, 187] on button "Create" at bounding box center [237, 191] width 29 height 11
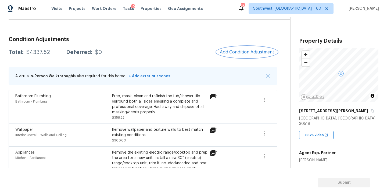
scroll to position [55, 0]
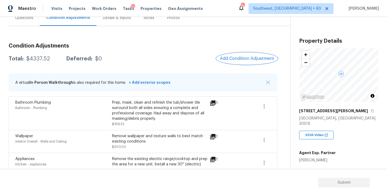
click at [242, 58] on span "Add Condition Adjustment" at bounding box center [247, 58] width 54 height 5
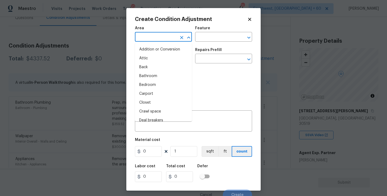
click at [153, 33] on input "text" at bounding box center [156, 37] width 42 height 8
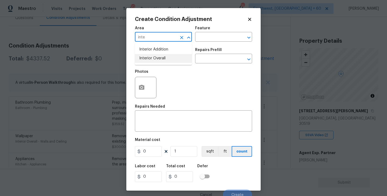
click at [160, 60] on li "Interior Overall" at bounding box center [163, 58] width 57 height 9
type input "Interior Overall"
click at [212, 38] on input "text" at bounding box center [216, 37] width 42 height 8
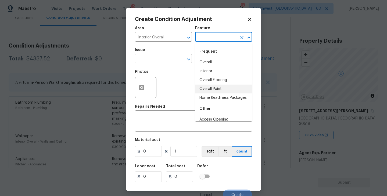
click at [213, 91] on li "Overall Paint" at bounding box center [223, 89] width 57 height 9
type input "Overall Paint"
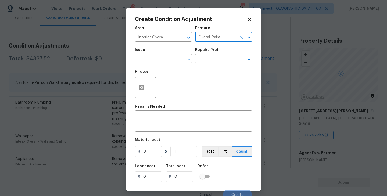
click at [168, 65] on span "Issue ​" at bounding box center [163, 56] width 57 height 22
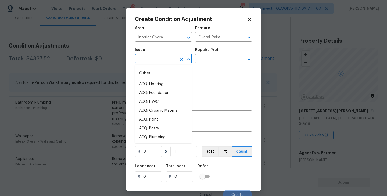
click at [161, 59] on input "text" at bounding box center [156, 59] width 42 height 8
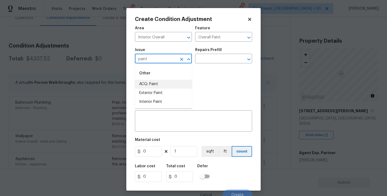
click at [156, 86] on li "ACQ: Paint" at bounding box center [163, 84] width 57 height 9
type input "ACQ: Paint"
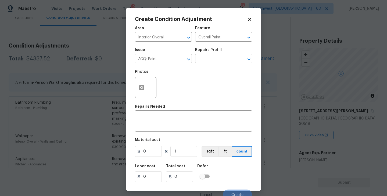
click at [219, 71] on div "Photos" at bounding box center [193, 84] width 117 height 35
click at [232, 59] on input "text" at bounding box center [216, 59] width 42 height 8
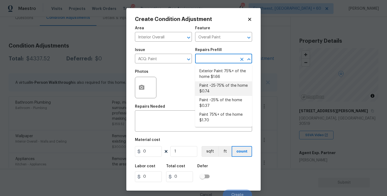
click at [226, 84] on li "Paint ~25-75% of the home $0.74" at bounding box center [223, 88] width 57 height 15
type input "Acquisition"
type textarea "Acquisition Scope: ~25 - 75% of the home needs interior paint"
type input "0.74"
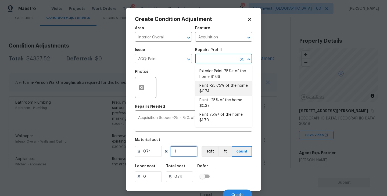
click at [179, 153] on input "1" at bounding box center [184, 151] width 27 height 11
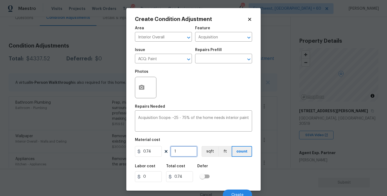
type input "0"
type input "2"
type input "1.48"
type input "23"
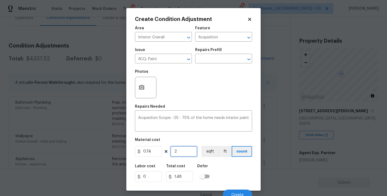
type input "17.02"
type input "233"
type input "172.42"
type input "2331"
type input "1724.94"
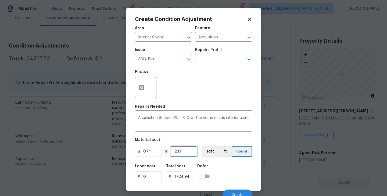
type input "2331"
click at [144, 88] on icon "button" at bounding box center [141, 87] width 5 height 5
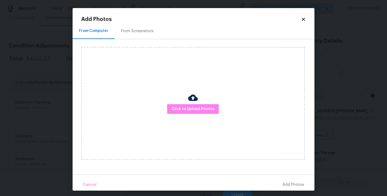
click at [182, 98] on div "Click to Upload Photos" at bounding box center [193, 103] width 224 height 113
click at [187, 112] on span "Click to Upload Photos" at bounding box center [193, 109] width 43 height 7
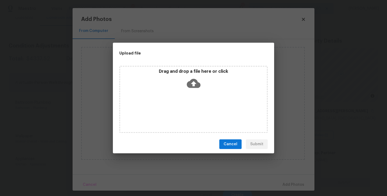
click at [194, 95] on div "Drag and drop a file here or click" at bounding box center [193, 99] width 148 height 67
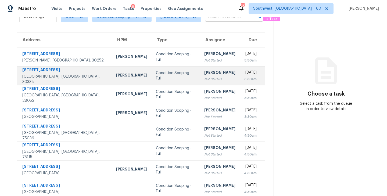
scroll to position [13, 0]
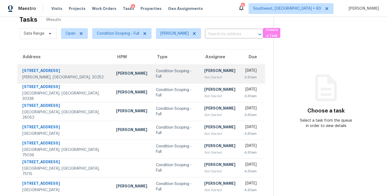
click at [204, 72] on div "[PERSON_NAME]" at bounding box center [219, 71] width 31 height 7
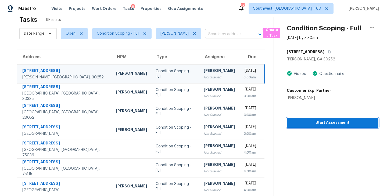
click at [330, 124] on span "Start Assessment" at bounding box center [332, 123] width 83 height 7
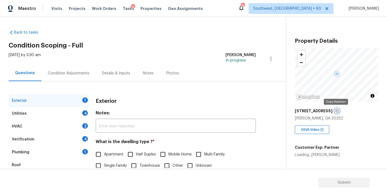
click at [336, 111] on icon "button" at bounding box center [337, 110] width 3 height 3
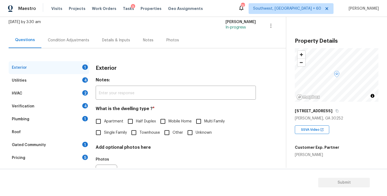
click at [108, 133] on span "Single Family" at bounding box center [115, 133] width 23 height 6
click at [104, 133] on input "Single Family" at bounding box center [98, 132] width 11 height 11
checkbox input "true"
click at [73, 82] on div "Utilities 4" at bounding box center [49, 80] width 81 height 13
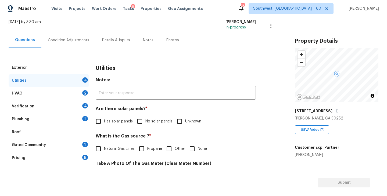
click at [162, 123] on span "No solar panels" at bounding box center [159, 122] width 27 height 6
click at [146, 123] on input "No solar panels" at bounding box center [139, 121] width 11 height 11
checkbox input "true"
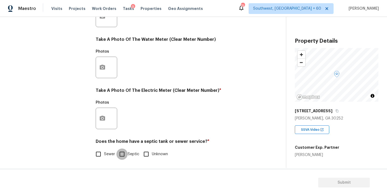
click at [127, 160] on input "Septic" at bounding box center [121, 154] width 11 height 11
checkbox input "true"
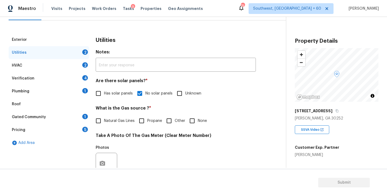
click at [62, 96] on div "Plumbing 1" at bounding box center [49, 91] width 81 height 13
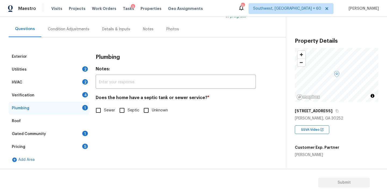
click at [126, 114] on input "Septic" at bounding box center [121, 110] width 11 height 11
checkbox input "true"
click at [66, 129] on div "Gated Community 1" at bounding box center [49, 134] width 81 height 13
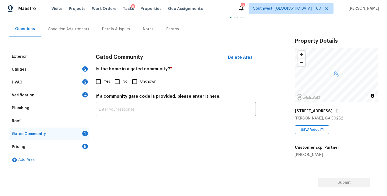
click at [125, 81] on span "No" at bounding box center [125, 82] width 5 height 6
click at [123, 81] on input "No" at bounding box center [117, 81] width 11 height 11
checkbox input "true"
click at [62, 23] on div "Condition Adjustments" at bounding box center [68, 29] width 54 height 16
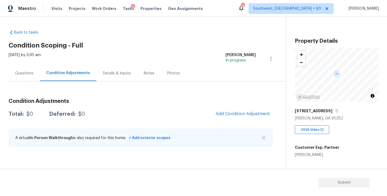
scroll to position [58, 0]
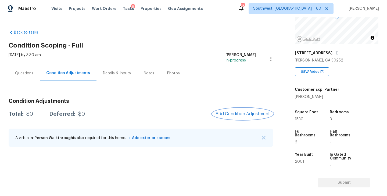
click at [231, 109] on button "Add Condition Adjustment" at bounding box center [242, 113] width 61 height 11
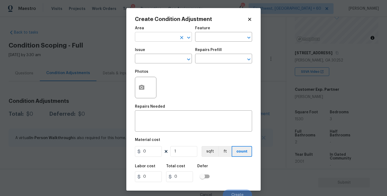
click at [169, 39] on input "text" at bounding box center [156, 37] width 42 height 8
click at [164, 51] on li "Utilities" at bounding box center [163, 49] width 57 height 9
type input "Utilities"
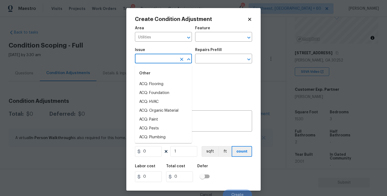
click at [164, 57] on input "text" at bounding box center [156, 59] width 42 height 8
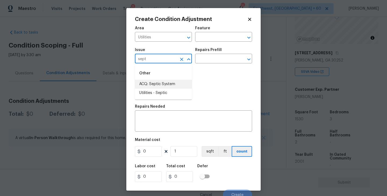
click at [166, 84] on li "ACQ: Septic System" at bounding box center [163, 84] width 57 height 9
type input "ACQ: Septic System"
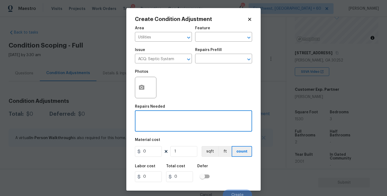
click at [161, 125] on textarea at bounding box center [193, 121] width 111 height 11
type textarea "Septic"
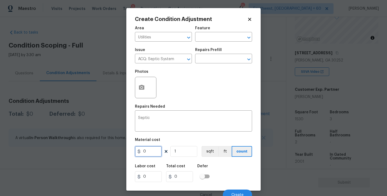
drag, startPoint x: 147, startPoint y: 155, endPoint x: 116, endPoint y: 154, distance: 31.0
click at [116, 154] on div "Create Condition Adjustment Area Utilities ​ Feature ​ Issue ACQ: Septic System…" at bounding box center [193, 98] width 387 height 196
type input "2000"
click at [220, 170] on div "Labor cost 0 Total cost 2000 Defer" at bounding box center [193, 173] width 117 height 24
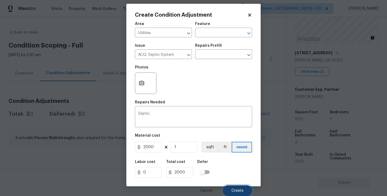
click at [236, 188] on button "Create" at bounding box center [237, 191] width 29 height 11
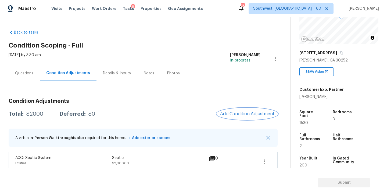
scroll to position [5, 0]
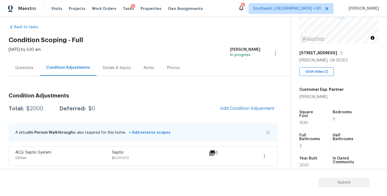
click at [252, 115] on div "Condition Adjustments Total: $2000 Deferred: $0 Add Condition Adjustment A virt…" at bounding box center [143, 127] width 269 height 77
click at [248, 107] on span "Add Condition Adjustment" at bounding box center [247, 108] width 54 height 5
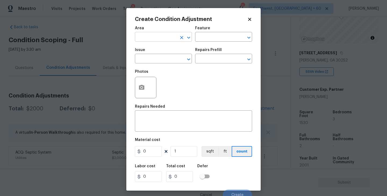
click at [157, 36] on input "text" at bounding box center [156, 37] width 42 height 8
click at [161, 57] on li "Exterior Overall" at bounding box center [163, 58] width 57 height 9
type input "Exterior Overall"
click at [211, 40] on input "text" at bounding box center [216, 37] width 42 height 8
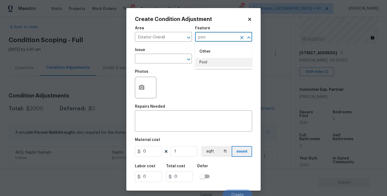
click at [209, 62] on li "Pool" at bounding box center [223, 62] width 57 height 9
type input "Pool"
click at [158, 61] on input "text" at bounding box center [156, 59] width 42 height 8
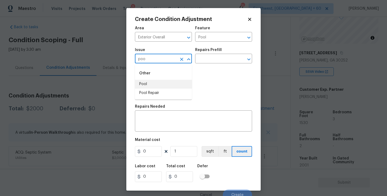
click at [167, 82] on li "Pool" at bounding box center [163, 84] width 57 height 9
type input "Pool"
click at [153, 129] on div "x ​" at bounding box center [193, 122] width 117 height 20
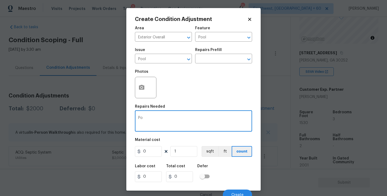
type textarea "P"
type textarea "Above ground pool"
drag, startPoint x: 152, startPoint y: 152, endPoint x: 116, endPoint y: 150, distance: 35.3
click at [116, 150] on div "Create Condition Adjustment Area Exterior Overall ​ Feature Pool ​ Issue Pool ​…" at bounding box center [193, 98] width 387 height 196
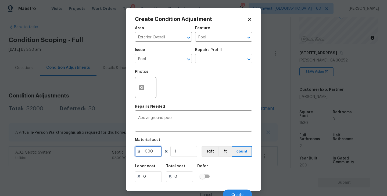
type input "1000"
click at [144, 87] on icon "button" at bounding box center [142, 87] width 6 height 6
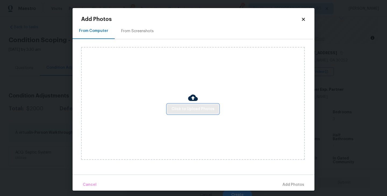
click at [185, 108] on span "Click to Upload Photos" at bounding box center [193, 109] width 43 height 7
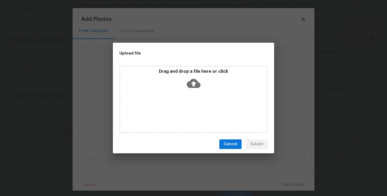
click at [190, 96] on div "Drag and drop a file here or click" at bounding box center [193, 99] width 148 height 67
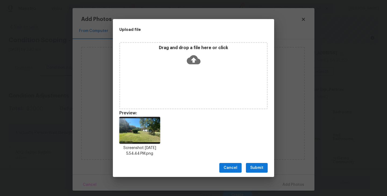
click at [260, 169] on span "Submit" at bounding box center [256, 168] width 13 height 7
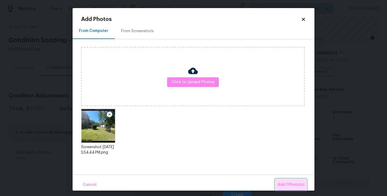
click at [285, 182] on span "Add 1 Photo(s)" at bounding box center [291, 185] width 27 height 7
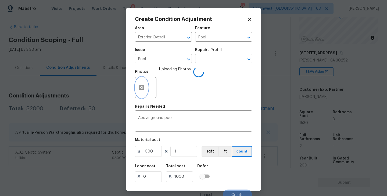
scroll to position [5, 0]
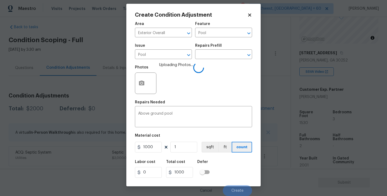
click at [226, 167] on div "Labor cost 0 Total cost 1000 Defer" at bounding box center [193, 169] width 117 height 24
click at [229, 165] on div "Labor cost 0 Total cost 1000 Defer" at bounding box center [193, 169] width 117 height 24
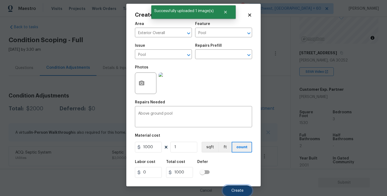
click at [234, 188] on button "Create" at bounding box center [237, 191] width 29 height 11
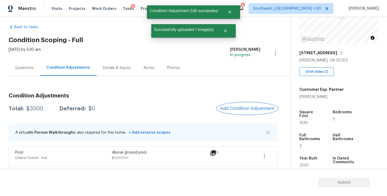
scroll to position [25, 0]
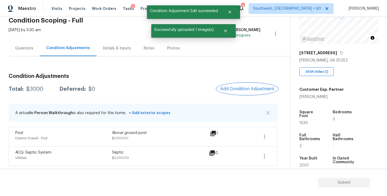
click at [244, 88] on span "Add Condition Adjustment" at bounding box center [247, 89] width 54 height 5
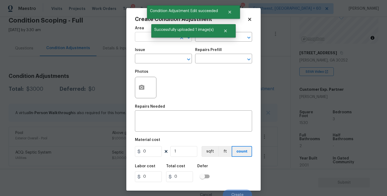
click at [153, 41] on input "text" at bounding box center [156, 37] width 42 height 8
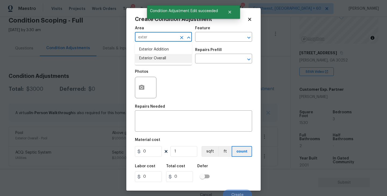
click at [165, 61] on li "Exterior Overall" at bounding box center [163, 58] width 57 height 9
type input "Exterior Overall"
click at [212, 38] on input "text" at bounding box center [216, 37] width 42 height 8
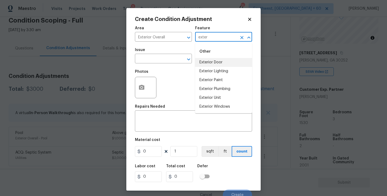
click at [214, 62] on li "Exterior Door" at bounding box center [223, 62] width 57 height 9
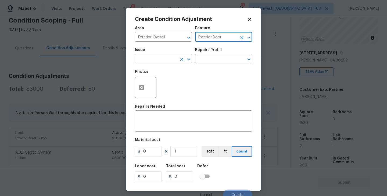
type input "Exterior Door"
click at [160, 58] on input "text" at bounding box center [156, 59] width 42 height 8
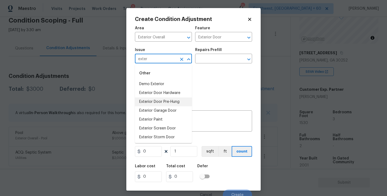
click at [158, 100] on li "Exterior Door Pre-Hung" at bounding box center [163, 102] width 57 height 9
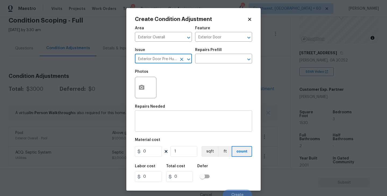
type input "Exterior Door Pre-Hung"
click at [165, 116] on div "x ​" at bounding box center [193, 122] width 117 height 20
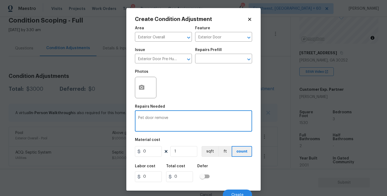
type textarea "Pet door remove"
drag, startPoint x: 156, startPoint y: 152, endPoint x: 118, endPoint y: 151, distance: 37.7
click at [118, 151] on div "Create Condition Adjustment Area Exterior Overall ​ Feature Exterior Door ​ Iss…" at bounding box center [193, 98] width 387 height 196
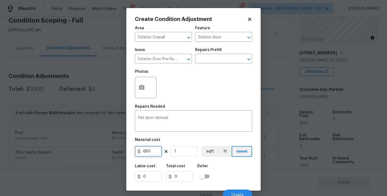
type input "650"
click at [141, 88] on circle "button" at bounding box center [142, 88] width 2 height 2
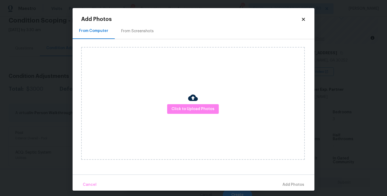
drag, startPoint x: 141, startPoint y: 88, endPoint x: 188, endPoint y: 104, distance: 49.1
click at [188, 104] on div at bounding box center [193, 98] width 10 height 11
click at [200, 90] on div "Click to Upload Photos" at bounding box center [193, 103] width 224 height 113
click at [194, 103] on div at bounding box center [193, 98] width 10 height 11
click at [194, 107] on span "Click to Upload Photos" at bounding box center [193, 109] width 43 height 7
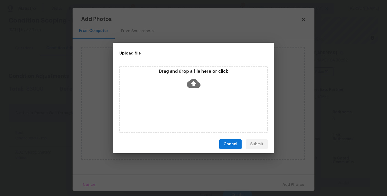
click at [193, 89] on icon at bounding box center [194, 84] width 14 height 14
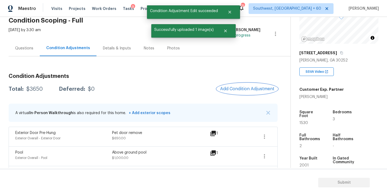
scroll to position [45, 0]
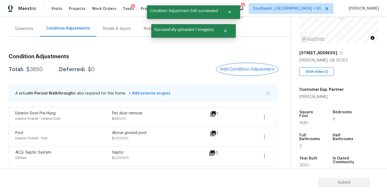
click at [236, 69] on span "Add Condition Adjustment" at bounding box center [247, 69] width 54 height 5
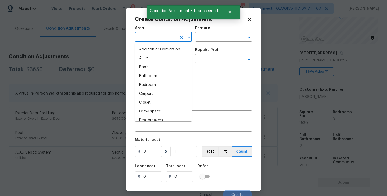
click at [145, 40] on input "text" at bounding box center [156, 37] width 42 height 8
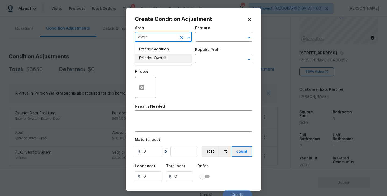
click at [161, 62] on li "Exterior Overall" at bounding box center [163, 58] width 57 height 9
type input "Exterior Overall"
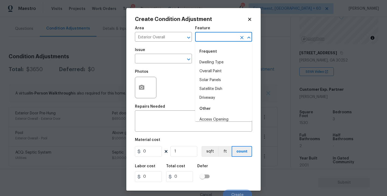
click at [208, 41] on input "text" at bounding box center [216, 37] width 42 height 8
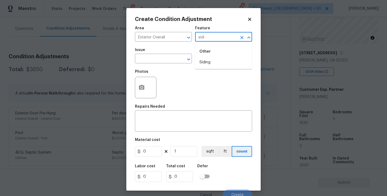
click at [206, 60] on li "Siding" at bounding box center [223, 62] width 57 height 9
type input "Siding"
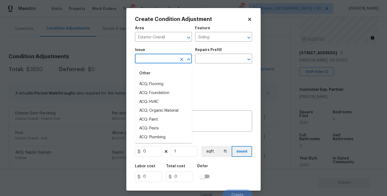
drag, startPoint x: 170, startPoint y: 62, endPoint x: 167, endPoint y: 62, distance: 2.7
click at [167, 62] on input "text" at bounding box center [156, 59] width 42 height 8
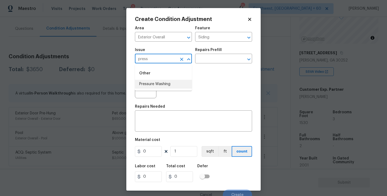
click at [167, 85] on li "Pressure Washing" at bounding box center [163, 84] width 57 height 9
type input "Pressure Washing"
click at [221, 59] on input "text" at bounding box center [216, 59] width 42 height 8
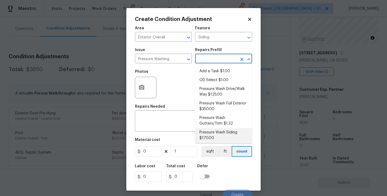
click at [219, 139] on li "Pressure Wash Siding $170.00" at bounding box center [223, 135] width 57 height 15
type textarea "Protect areas as needed for pressure washing. Pressure wash the siding on the h…"
type input "170"
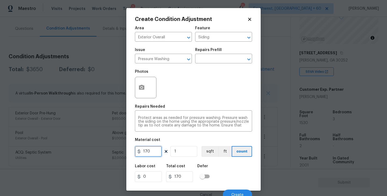
drag, startPoint x: 159, startPoint y: 153, endPoint x: 107, endPoint y: 153, distance: 51.6
click at [107, 153] on div "Create Condition Adjustment Area Exterior Overall ​ Feature Siding ​ Issue Pres…" at bounding box center [193, 98] width 387 height 196
type input "200"
click at [143, 92] on button "button" at bounding box center [141, 87] width 13 height 21
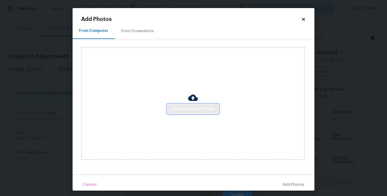
click at [195, 107] on span "Click to Upload Photos" at bounding box center [193, 109] width 43 height 7
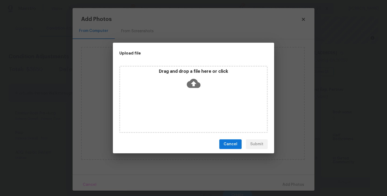
click at [197, 93] on div "Drag and drop a file here or click" at bounding box center [193, 99] width 148 height 67
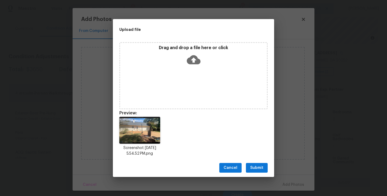
click at [254, 170] on span "Submit" at bounding box center [256, 168] width 13 height 7
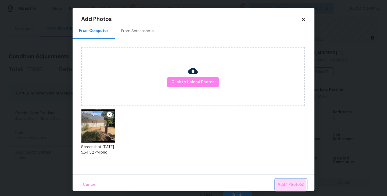
click at [283, 186] on span "Add 1 Photo(s)" at bounding box center [291, 185] width 27 height 7
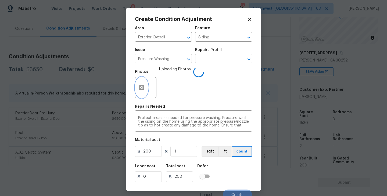
scroll to position [5, 0]
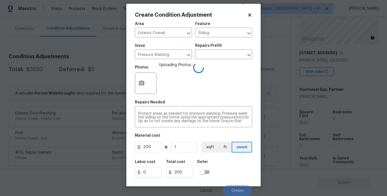
click at [226, 167] on div "Labor cost 0 Total cost 200 Defer" at bounding box center [193, 169] width 117 height 24
click at [228, 176] on div "Labor cost 0 Total cost 200 Defer" at bounding box center [193, 169] width 117 height 24
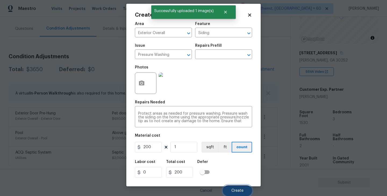
click at [233, 189] on button "Create" at bounding box center [237, 191] width 29 height 11
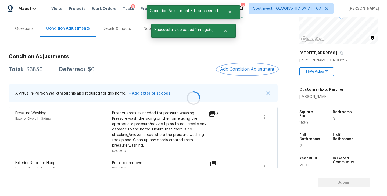
scroll to position [0, 0]
click at [235, 73] on button "Add Condition Adjustment" at bounding box center [247, 69] width 61 height 11
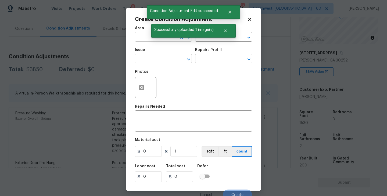
click at [166, 40] on input "text" at bounding box center [156, 37] width 42 height 8
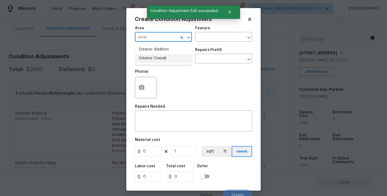
click at [171, 56] on li "Exterior Overall" at bounding box center [163, 58] width 57 height 9
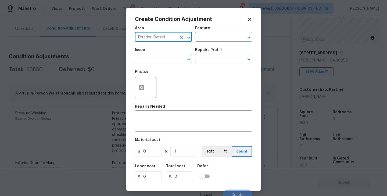
type input "Exterior Overall"
click at [213, 43] on div "Area Exterior Overall ​ Feature ​" at bounding box center [193, 34] width 117 height 22
click at [218, 39] on input "text" at bounding box center [216, 37] width 42 height 8
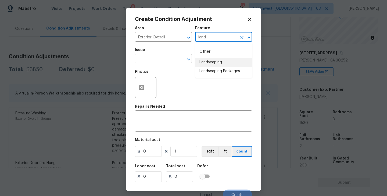
click at [219, 70] on li "Landscaping Packages" at bounding box center [223, 71] width 57 height 9
type input "Landscaping Packages"
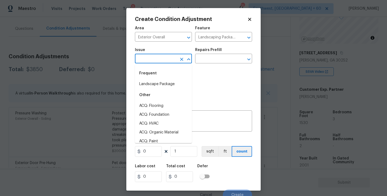
click at [169, 59] on input "text" at bounding box center [156, 59] width 42 height 8
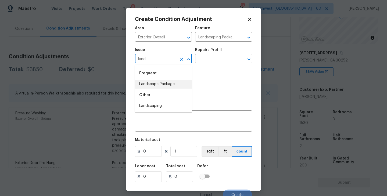
click at [177, 86] on li "Landscape Package" at bounding box center [163, 84] width 57 height 9
type input "Landscape Package"
click at [215, 63] on input "text" at bounding box center [216, 59] width 42 height 8
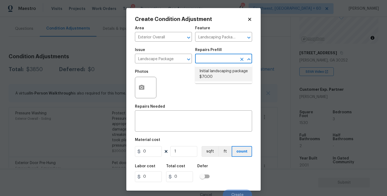
click at [214, 74] on li "Initial landscaping package $70.00" at bounding box center [223, 74] width 57 height 15
type input "Home Readiness Packages"
type textarea "Mowing of grass up to 6" in height. Mow, edge along driveways & sidewalks, trim…"
type input "70"
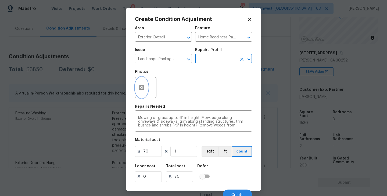
click at [144, 89] on icon "button" at bounding box center [141, 87] width 5 height 5
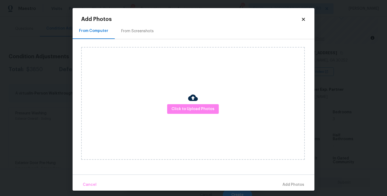
click at [184, 102] on div "Click to Upload Photos" at bounding box center [193, 103] width 224 height 113
click at [192, 110] on span "Click to Upload Photos" at bounding box center [193, 109] width 43 height 7
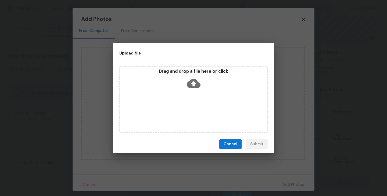
click at [193, 102] on div "Drag and drop a file here or click" at bounding box center [193, 99] width 148 height 67
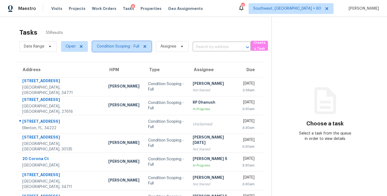
click at [129, 50] on span "Condition Scoping - Full" at bounding box center [121, 46] width 59 height 11
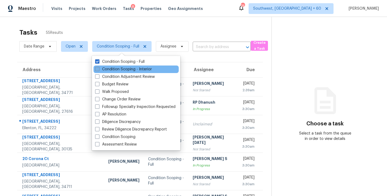
click at [136, 69] on label "Condition Scoping - Interior" at bounding box center [123, 69] width 57 height 5
click at [99, 69] on input "Condition Scoping - Interior" at bounding box center [96, 68] width 3 height 3
checkbox input "true"
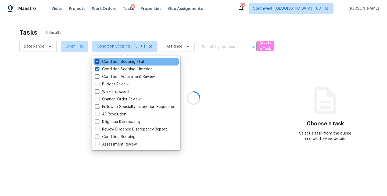
click at [141, 63] on label "Condition Scoping - Full" at bounding box center [119, 61] width 49 height 5
click at [99, 63] on input "Condition Scoping - Full" at bounding box center [96, 60] width 3 height 3
checkbox input "false"
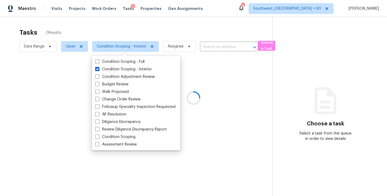
click at [212, 68] on div at bounding box center [193, 98] width 387 height 196
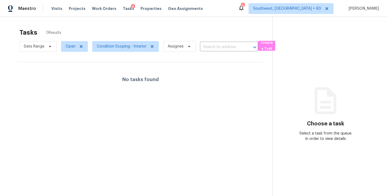
click at [116, 53] on span "Condition Scoping - Interior" at bounding box center [123, 47] width 71 height 14
click at [128, 51] on span "Condition Scoping - Interior" at bounding box center [125, 46] width 67 height 11
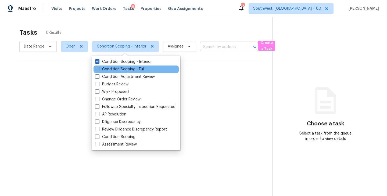
click at [130, 69] on label "Condition Scoping - Full" at bounding box center [119, 69] width 49 height 5
click at [99, 69] on input "Condition Scoping - Full" at bounding box center [96, 68] width 3 height 3
checkbox input "true"
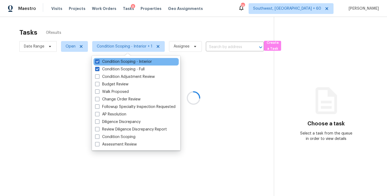
click at [140, 59] on div "Condition Scoping - Interior" at bounding box center [136, 62] width 85 height 8
click at [140, 61] on label "Condition Scoping - Interior" at bounding box center [123, 61] width 57 height 5
click at [99, 61] on input "Condition Scoping - Interior" at bounding box center [96, 60] width 3 height 3
checkbox input "false"
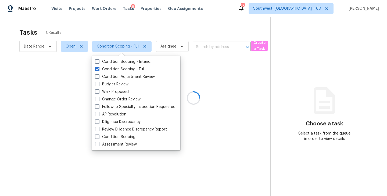
click at [201, 73] on div at bounding box center [193, 98] width 387 height 196
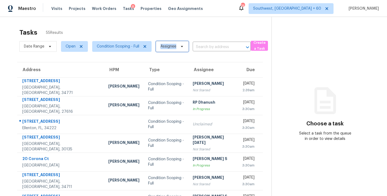
click at [174, 47] on span "Assignee" at bounding box center [169, 46] width 16 height 5
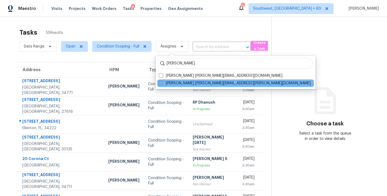
type input "sakthivel"
click at [179, 84] on label "Sakthivel Chandran sakthivel.chandran@opendoor.com" at bounding box center [235, 83] width 152 height 5
click at [162, 84] on input "Sakthivel Chandran sakthivel.chandran@opendoor.com" at bounding box center [160, 82] width 3 height 3
checkbox input "true"
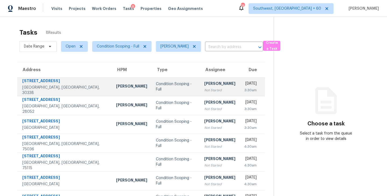
scroll to position [36, 0]
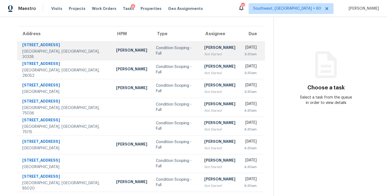
click at [204, 54] on div "Not Started" at bounding box center [219, 54] width 31 height 5
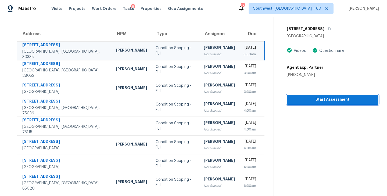
click at [322, 99] on span "Start Assessment" at bounding box center [332, 100] width 83 height 7
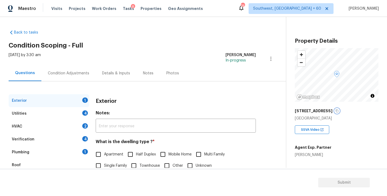
click at [338, 111] on icon "button" at bounding box center [337, 110] width 3 height 3
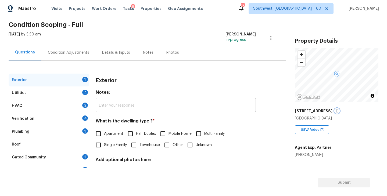
scroll to position [24, 0]
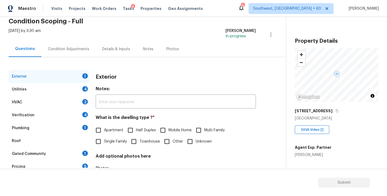
click at [110, 143] on span "Single Family" at bounding box center [115, 142] width 23 height 6
click at [104, 143] on input "Single Family" at bounding box center [98, 141] width 11 height 11
checkbox input "true"
click at [70, 90] on div "Utilities 4" at bounding box center [49, 89] width 81 height 13
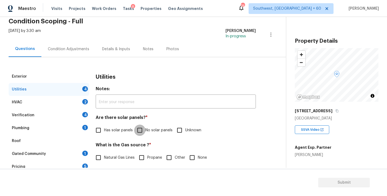
click at [140, 127] on input "No solar panels" at bounding box center [139, 130] width 11 height 11
checkbox input "true"
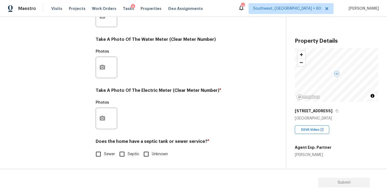
click at [103, 156] on input "Sewer" at bounding box center [98, 154] width 11 height 11
checkbox input "true"
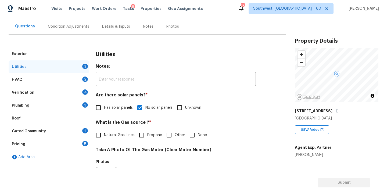
click at [65, 108] on div "Plumbing 1" at bounding box center [49, 105] width 81 height 13
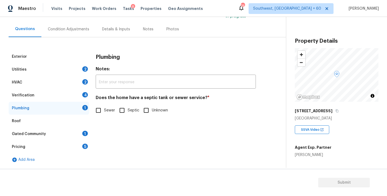
click at [95, 109] on input "Sewer" at bounding box center [98, 110] width 11 height 11
checkbox input "true"
click at [54, 134] on div "Gated Community 1" at bounding box center [49, 134] width 81 height 13
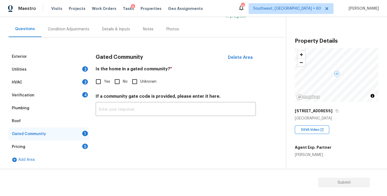
click at [118, 85] on input "No" at bounding box center [117, 81] width 11 height 11
checkbox input "true"
click at [78, 31] on div "Condition Adjustments" at bounding box center [68, 29] width 41 height 5
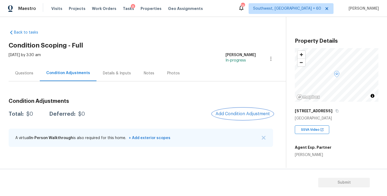
click at [226, 114] on span "Add Condition Adjustment" at bounding box center [243, 114] width 54 height 5
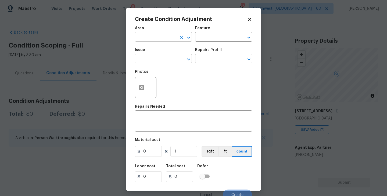
click at [144, 34] on input "text" at bounding box center [156, 37] width 42 height 8
click at [156, 59] on li "Exterior Overall" at bounding box center [163, 58] width 57 height 9
type input "Exterior Overall"
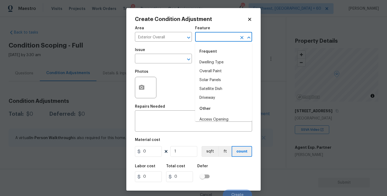
click at [212, 35] on input "text" at bounding box center [216, 37] width 42 height 8
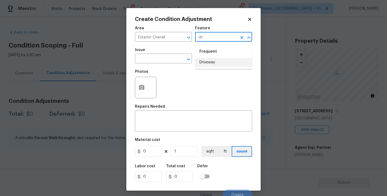
click at [219, 62] on li "Driveway" at bounding box center [223, 62] width 57 height 9
click at [172, 62] on div "​" at bounding box center [163, 59] width 57 height 8
type input "Driveway"
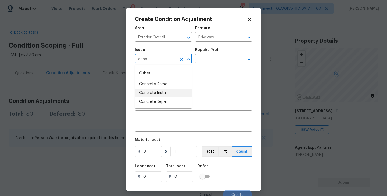
click at [169, 101] on li "Concrete Repair" at bounding box center [163, 102] width 57 height 9
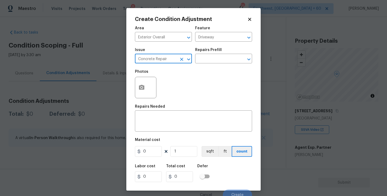
type input "Concrete Repair"
click at [210, 64] on div "Issue Concrete Repair ​ Repairs Prefill ​" at bounding box center [193, 56] width 117 height 22
click at [216, 59] on input "text" at bounding box center [216, 59] width 42 height 8
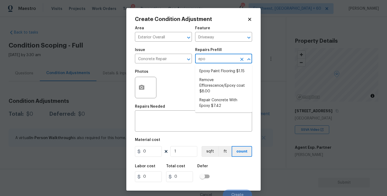
type input "epox"
click at [210, 104] on li "Repair Concrete With Epoxy $7.42" at bounding box center [223, 103] width 57 height 15
type input "Flatwork"
type textarea "Prep and clean the crack in the concrete thoroughly. Apply/inject a concrete ad…"
type input "7.42"
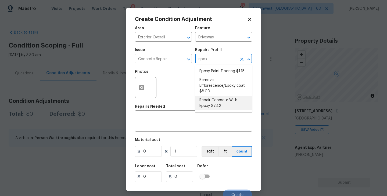
type input "7.42"
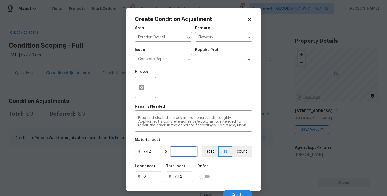
click at [187, 151] on input "1" at bounding box center [184, 151] width 27 height 11
type input "0"
type input "1"
type input "7.42"
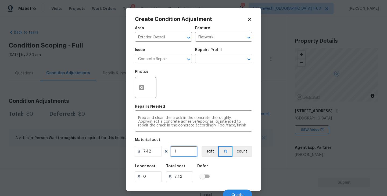
type input "10"
type input "74.2"
type input "100"
type input "742"
type input "100"
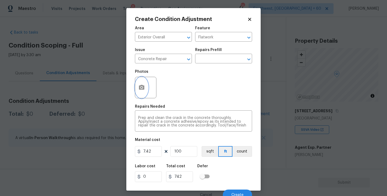
click at [144, 88] on icon "button" at bounding box center [141, 87] width 5 height 5
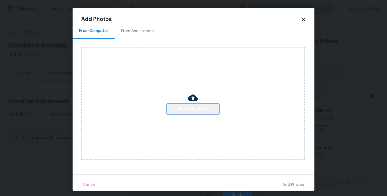
click at [199, 110] on span "Click to Upload Photos" at bounding box center [193, 109] width 43 height 7
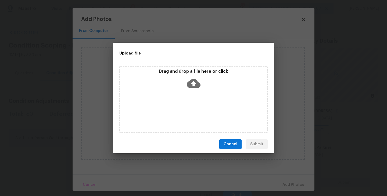
click at [199, 100] on div "Drag and drop a file here or click" at bounding box center [193, 99] width 148 height 67
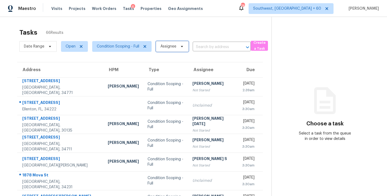
click at [170, 47] on span "Assignee" at bounding box center [169, 46] width 16 height 5
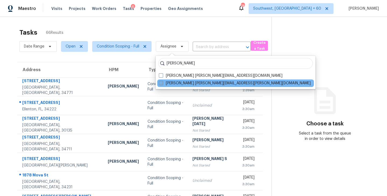
type input "[PERSON_NAME]"
click at [184, 83] on label "[PERSON_NAME] [PERSON_NAME][EMAIL_ADDRESS][PERSON_NAME][DOMAIN_NAME]" at bounding box center [235, 83] width 152 height 5
click at [162, 83] on input "[PERSON_NAME] [PERSON_NAME][EMAIL_ADDRESS][PERSON_NAME][DOMAIN_NAME]" at bounding box center [160, 82] width 3 height 3
checkbox input "true"
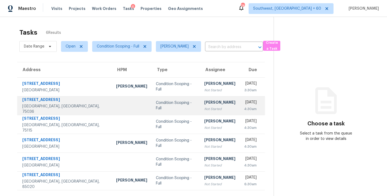
scroll to position [17, 0]
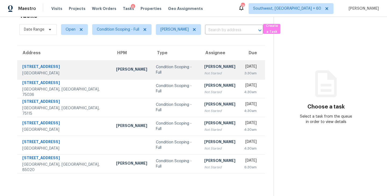
click at [204, 74] on div "Not Started" at bounding box center [219, 73] width 31 height 5
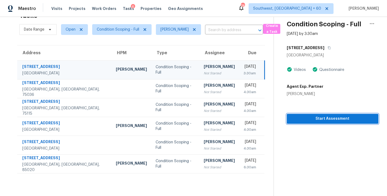
click at [332, 121] on span "Start Assessment" at bounding box center [332, 119] width 83 height 7
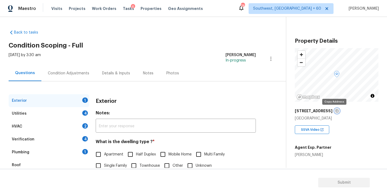
click at [336, 109] on icon "button" at bounding box center [337, 110] width 3 height 3
click at [336, 110] on icon "button" at bounding box center [337, 111] width 3 height 3
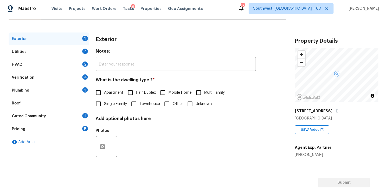
click at [119, 105] on span "Single Family" at bounding box center [115, 104] width 23 height 6
click at [104, 105] on input "Single Family" at bounding box center [98, 103] width 11 height 11
checkbox input "true"
click at [70, 53] on div "Utilities 4" at bounding box center [49, 51] width 81 height 13
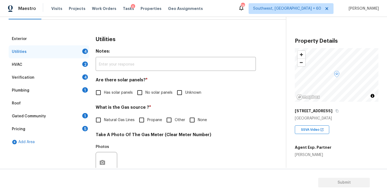
click at [148, 94] on span "No solar panels" at bounding box center [159, 93] width 27 height 6
click at [146, 94] on input "No solar panels" at bounding box center [139, 92] width 11 height 11
checkbox input "true"
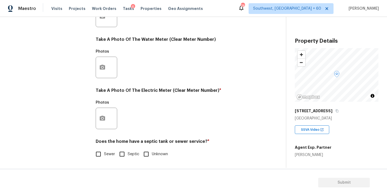
click at [102, 156] on input "Sewer" at bounding box center [98, 154] width 11 height 11
checkbox input "true"
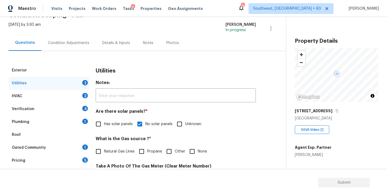
scroll to position [17, 0]
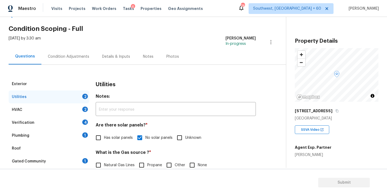
click at [68, 136] on div "Plumbing 1" at bounding box center [49, 135] width 81 height 13
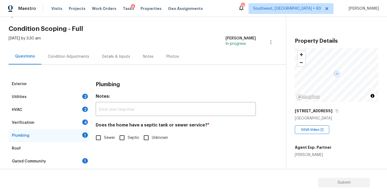
click at [110, 136] on span "Sewer" at bounding box center [109, 138] width 11 height 6
click at [104, 136] on input "Sewer" at bounding box center [98, 137] width 11 height 11
checkbox input "true"
click at [58, 165] on div "Gated Community 1" at bounding box center [49, 161] width 81 height 13
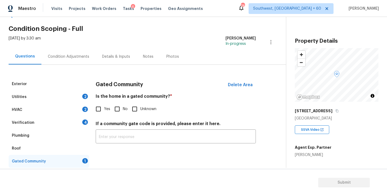
click at [118, 109] on input "No" at bounding box center [117, 109] width 11 height 11
checkbox input "true"
click at [73, 63] on div "Condition Adjustments" at bounding box center [68, 57] width 54 height 16
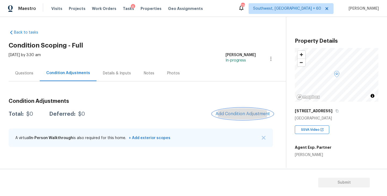
click at [245, 116] on span "Add Condition Adjustment" at bounding box center [243, 114] width 54 height 5
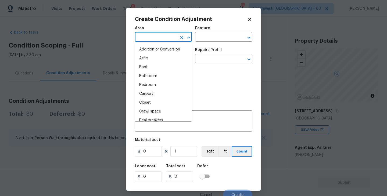
click at [152, 37] on input "text" at bounding box center [156, 37] width 42 height 8
type input "e"
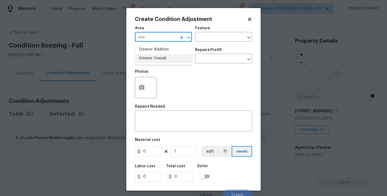
click at [158, 57] on li "Exterior Overall" at bounding box center [163, 58] width 57 height 9
type input "Exterior Overall"
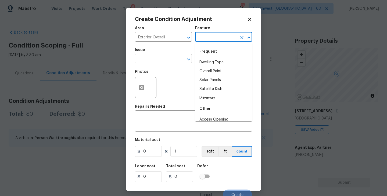
click at [215, 35] on input "text" at bounding box center [216, 37] width 42 height 8
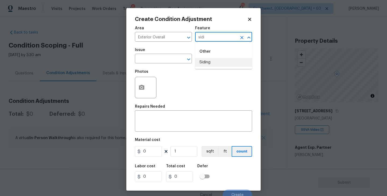
click at [214, 63] on li "Siding" at bounding box center [223, 62] width 57 height 9
click at [176, 61] on div "​" at bounding box center [163, 59] width 57 height 8
type input "Siding"
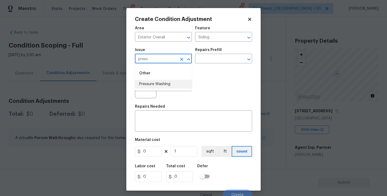
click at [171, 86] on li "Pressure Washing" at bounding box center [163, 84] width 57 height 9
type input "Pressure Washing"
click at [225, 47] on div "Issue Pressure Washing ​ Repairs Prefill ​" at bounding box center [193, 56] width 117 height 22
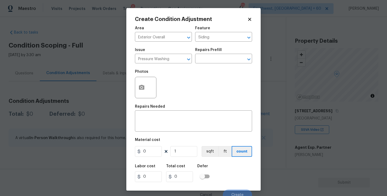
click at [220, 54] on div "Repairs Prefill" at bounding box center [223, 51] width 57 height 7
click at [218, 55] on input "text" at bounding box center [216, 59] width 42 height 8
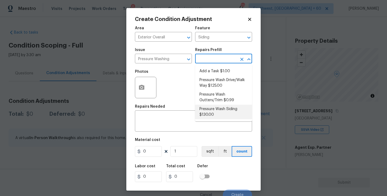
click at [210, 118] on li "Pressure Wash Siding $130.00" at bounding box center [223, 112] width 57 height 15
type textarea "Protect areas as needed for pressure washing. Pressure wash the siding on the h…"
type input "130"
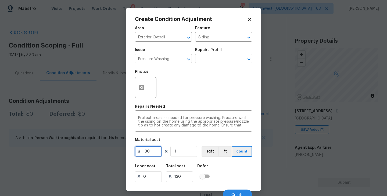
drag, startPoint x: 159, startPoint y: 150, endPoint x: 79, endPoint y: 151, distance: 80.2
click at [79, 151] on div "Create Condition Adjustment Area Exterior Overall ​ Feature Siding ​ Issue Pres…" at bounding box center [193, 98] width 387 height 196
type input "200"
click at [138, 91] on button "button" at bounding box center [141, 87] width 13 height 21
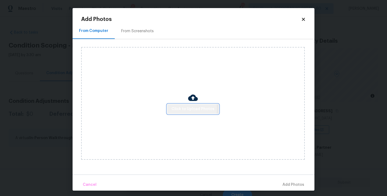
click at [176, 109] on span "Click to Upload Photos" at bounding box center [193, 109] width 43 height 7
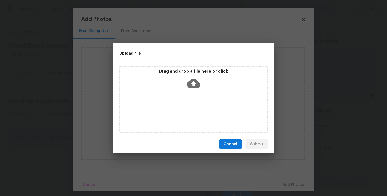
drag, startPoint x: 176, startPoint y: 109, endPoint x: 190, endPoint y: 83, distance: 29.5
click at [190, 83] on icon at bounding box center [194, 83] width 14 height 9
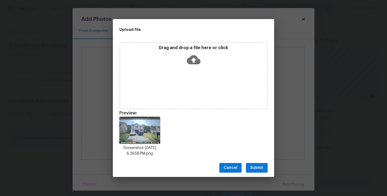
click at [256, 171] on span "Submit" at bounding box center [256, 168] width 13 height 7
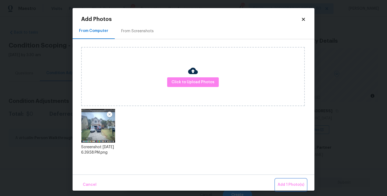
click at [281, 182] on button "Add 1 Photo(s)" at bounding box center [291, 185] width 31 height 12
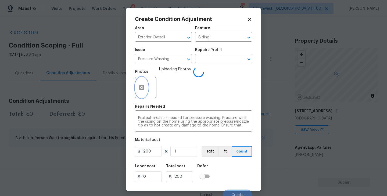
scroll to position [5, 0]
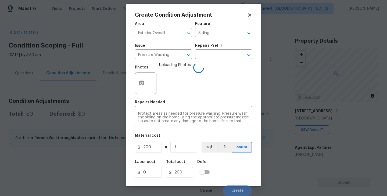
click at [239, 159] on div "Labor cost 0 Total cost 200 Defer" at bounding box center [193, 169] width 117 height 24
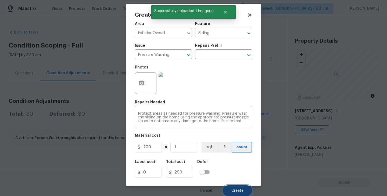
click at [240, 187] on button "Create" at bounding box center [237, 191] width 29 height 11
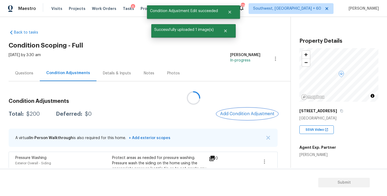
scroll to position [0, 0]
click at [240, 114] on span "Add Condition Adjustment" at bounding box center [246, 114] width 54 height 5
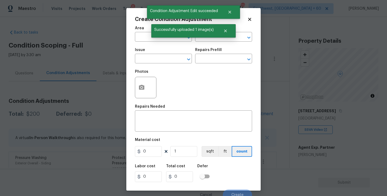
click at [134, 32] on div "Create Condition Adjustment Area ​ Feature ​ Issue ​ Repairs Prefill ​ Photos R…" at bounding box center [193, 99] width 134 height 183
click at [139, 33] on input "text" at bounding box center [156, 37] width 42 height 8
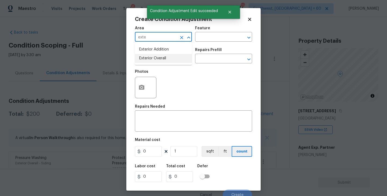
click at [165, 57] on li "Exterior Overall" at bounding box center [163, 58] width 57 height 9
type input "Exterior Overall"
click at [212, 36] on input "text" at bounding box center [216, 37] width 42 height 8
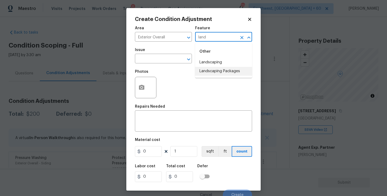
click at [220, 71] on li "Landscaping Packages" at bounding box center [223, 71] width 57 height 9
type input "Landscaping Packages"
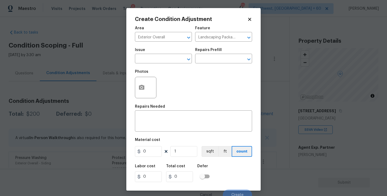
click at [166, 65] on span "Issue ​" at bounding box center [163, 56] width 57 height 22
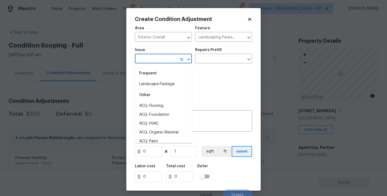
click at [153, 59] on input "text" at bounding box center [156, 59] width 42 height 8
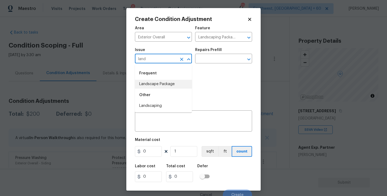
click at [160, 84] on li "Landscape Package" at bounding box center [163, 84] width 57 height 9
type input "Landscape Package"
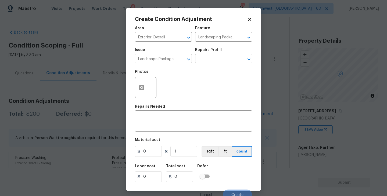
click at [216, 64] on div "Issue Landscape Package ​ Repairs Prefill ​" at bounding box center [193, 56] width 117 height 22
click at [222, 59] on input "text" at bounding box center [216, 59] width 42 height 8
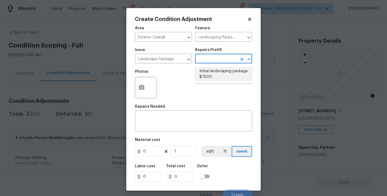
click at [216, 78] on li "Initial landscaping package $75.00" at bounding box center [223, 74] width 57 height 15
type input "Home Readiness Packages"
type textarea "Mowing of grass up to 6" in height. Mow, edge along driveways & sidewalks, trim…"
type input "75"
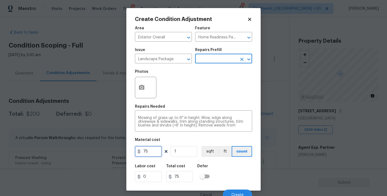
drag, startPoint x: 152, startPoint y: 150, endPoint x: 119, endPoint y: 152, distance: 32.9
click at [119, 152] on div "Create Condition Adjustment Area Exterior Overall ​ Feature Home Readiness Pack…" at bounding box center [193, 98] width 387 height 196
type input "300"
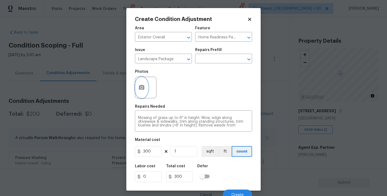
click at [140, 89] on icon "button" at bounding box center [141, 87] width 5 height 5
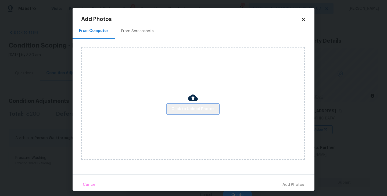
click at [199, 114] on button "Click to Upload Photos" at bounding box center [193, 109] width 52 height 10
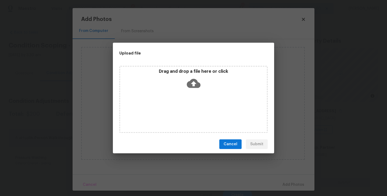
click at [200, 101] on div "Drag and drop a file here or click" at bounding box center [193, 99] width 148 height 67
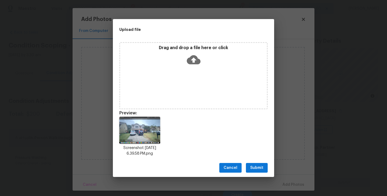
click at [255, 171] on span "Submit" at bounding box center [256, 168] width 13 height 7
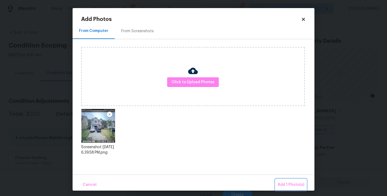
click at [279, 188] on button "Add 1 Photo(s)" at bounding box center [291, 185] width 31 height 12
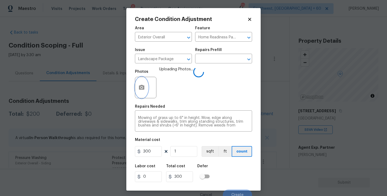
scroll to position [5, 0]
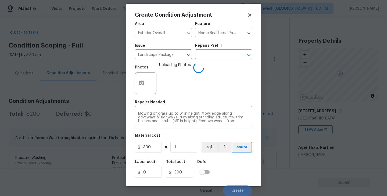
click at [222, 162] on div "Labor cost 0 Total cost 300 Defer" at bounding box center [193, 169] width 117 height 24
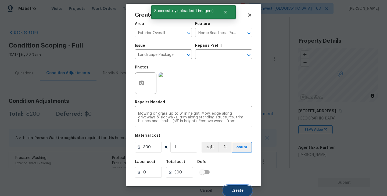
click at [235, 189] on span "Create" at bounding box center [238, 191] width 12 height 4
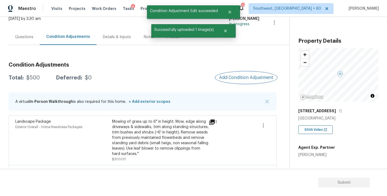
scroll to position [58, 0]
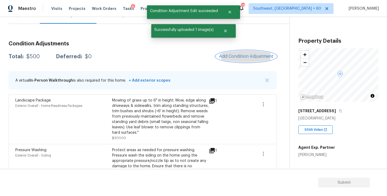
click at [249, 55] on span "Add Condition Adjustment" at bounding box center [246, 56] width 54 height 5
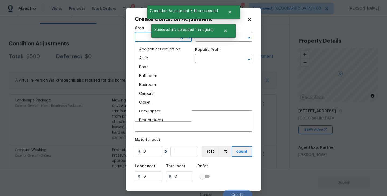
click at [137, 36] on input "text" at bounding box center [156, 37] width 42 height 8
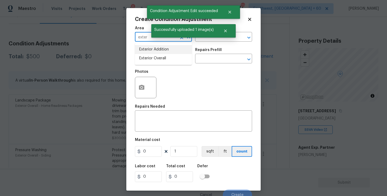
click at [155, 61] on li "Exterior Overall" at bounding box center [163, 58] width 57 height 9
type input "Exterior Overall"
click at [155, 61] on input "text" at bounding box center [156, 59] width 42 height 8
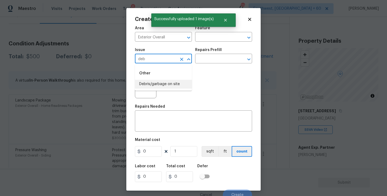
click at [158, 82] on li "Debris/garbage on site" at bounding box center [163, 84] width 57 height 9
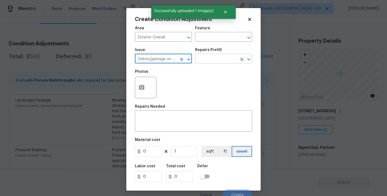
type input "Debris/garbage on site"
click at [212, 58] on input "text" at bounding box center [216, 59] width 42 height 8
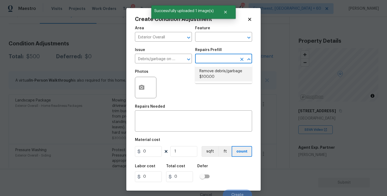
click at [217, 77] on li "Remove debris/garbage $100.00" at bounding box center [223, 74] width 57 height 15
type textarea "Remove, haul off, and properly dispose of any debris left by seller to offsite …"
type input "100"
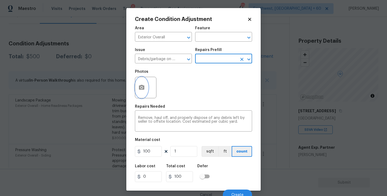
click at [140, 90] on icon "button" at bounding box center [141, 87] width 5 height 5
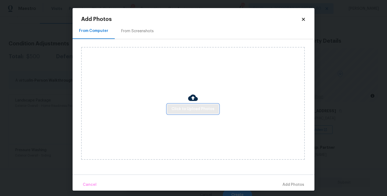
click at [196, 105] on button "Click to Upload Photos" at bounding box center [193, 109] width 52 height 10
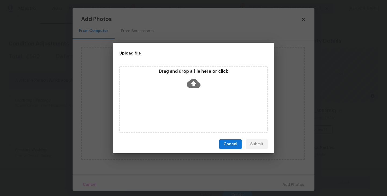
click at [194, 94] on div "Drag and drop a file here or click" at bounding box center [193, 99] width 148 height 67
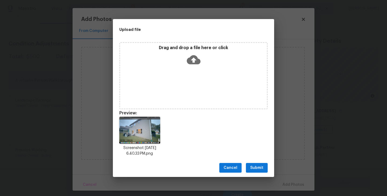
click at [259, 171] on span "Submit" at bounding box center [256, 168] width 13 height 7
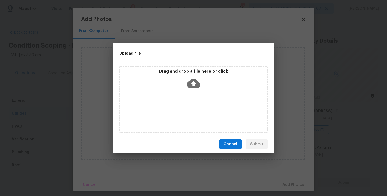
scroll to position [112, 0]
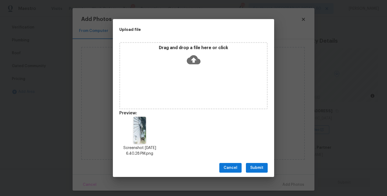
click at [251, 170] on span "Submit" at bounding box center [256, 168] width 13 height 7
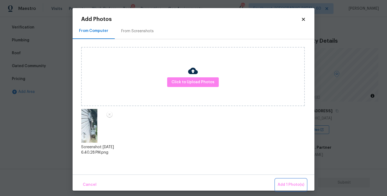
click at [280, 183] on span "Add 1 Photo(s)" at bounding box center [291, 185] width 27 height 7
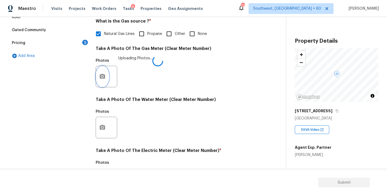
scroll to position [208, 0]
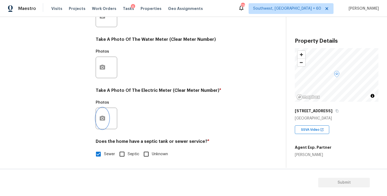
click at [103, 122] on button "button" at bounding box center [102, 118] width 13 height 21
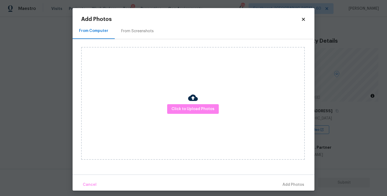
click at [199, 115] on div "Click to Upload Photos" at bounding box center [193, 103] width 224 height 113
click at [199, 110] on span "Click to Upload Photos" at bounding box center [193, 109] width 43 height 7
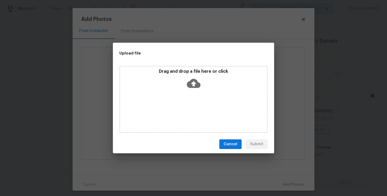
click at [197, 97] on div "Drag and drop a file here or click" at bounding box center [193, 99] width 148 height 67
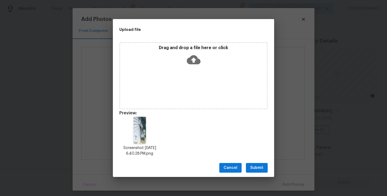
click at [259, 170] on span "Submit" at bounding box center [256, 168] width 13 height 7
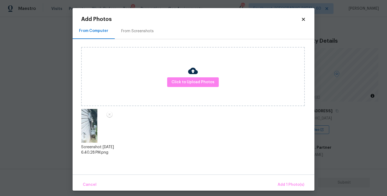
click at [276, 180] on div "Cancel Add 1 Photo(s)" at bounding box center [194, 183] width 242 height 16
click at [282, 182] on span "Add 1 Photo(s)" at bounding box center [291, 185] width 27 height 7
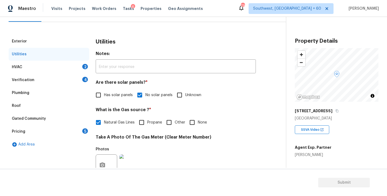
scroll to position [55, 0]
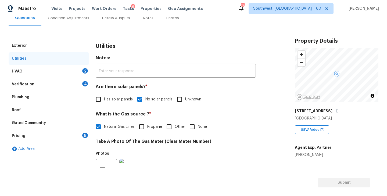
click at [61, 68] on div "HVAC 2" at bounding box center [49, 71] width 81 height 13
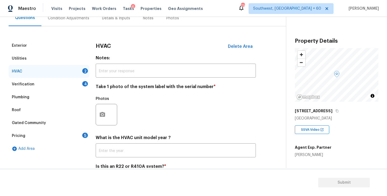
click at [109, 113] on div at bounding box center [107, 115] width 22 height 22
click at [110, 115] on div at bounding box center [107, 115] width 22 height 22
drag, startPoint x: 157, startPoint y: 113, endPoint x: 116, endPoint y: 113, distance: 40.3
click at [154, 113] on div "Photos" at bounding box center [176, 111] width 160 height 35
click at [115, 113] on div at bounding box center [107, 115] width 22 height 22
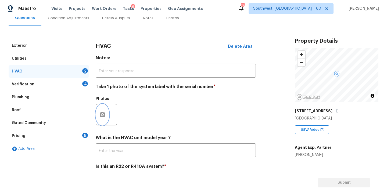
click at [103, 114] on icon "button" at bounding box center [102, 115] width 6 height 6
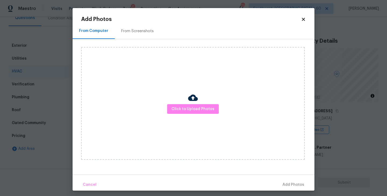
click at [167, 103] on div "Click to Upload Photos" at bounding box center [193, 103] width 224 height 113
click at [184, 111] on span "Click to Upload Photos" at bounding box center [193, 109] width 43 height 7
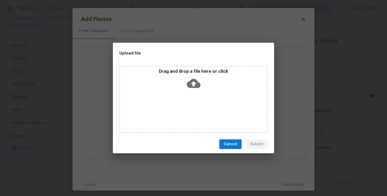
click at [196, 92] on div "Drag and drop a file here or click" at bounding box center [193, 99] width 148 height 67
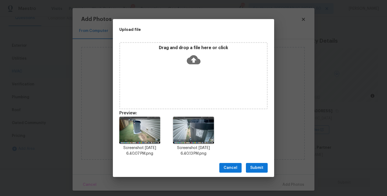
click at [259, 168] on span "Submit" at bounding box center [256, 168] width 13 height 7
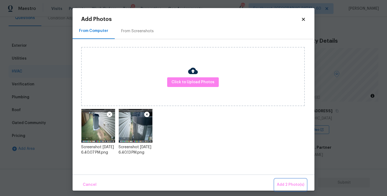
click at [284, 179] on button "Add 2 Photo(s)" at bounding box center [291, 185] width 32 height 12
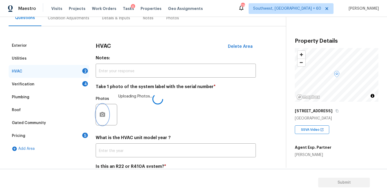
scroll to position [80, 0]
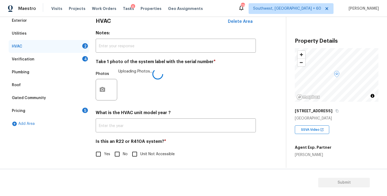
click at [119, 154] on input "No" at bounding box center [117, 154] width 11 height 11
checkbox input "true"
click at [266, 94] on div "Exterior Utilities HVAC 1 Verification 4 Plumbing Roof Gated Community Pricing …" at bounding box center [141, 90] width 265 height 152
click at [77, 62] on div "Verification 4" at bounding box center [49, 59] width 81 height 13
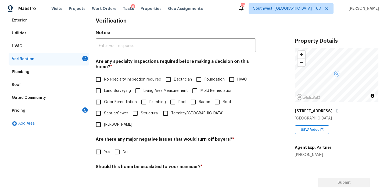
click at [108, 83] on label "No specialty inspection required" at bounding box center [127, 79] width 69 height 11
click at [104, 83] on input "No specialty inspection required" at bounding box center [98, 79] width 11 height 11
checkbox input "true"
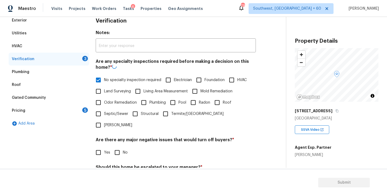
scroll to position [127, 0]
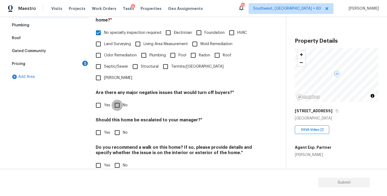
click at [119, 100] on input "No" at bounding box center [117, 105] width 11 height 11
checkbox input "true"
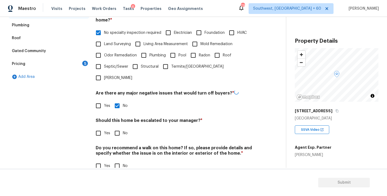
click at [119, 129] on div "Verification Notes: ​ Are any specialty inspections required before making a de…" at bounding box center [176, 72] width 160 height 211
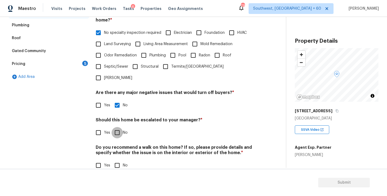
click at [120, 127] on input "No" at bounding box center [117, 132] width 11 height 11
checkbox input "true"
click at [116, 161] on input "No" at bounding box center [117, 166] width 11 height 11
checkbox input "true"
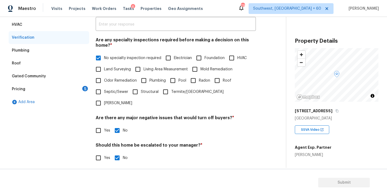
scroll to position [73, 0]
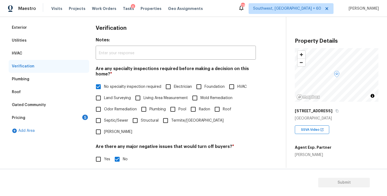
click at [76, 119] on div "Pricing 5" at bounding box center [49, 118] width 81 height 13
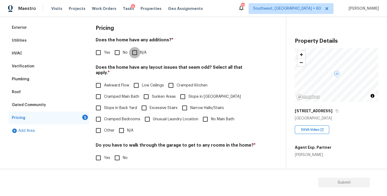
click at [136, 53] on input "N/A" at bounding box center [134, 52] width 11 height 11
checkbox input "true"
click at [184, 91] on input "Slope in [GEOGRAPHIC_DATA]" at bounding box center [182, 96] width 11 height 11
checkbox input "true"
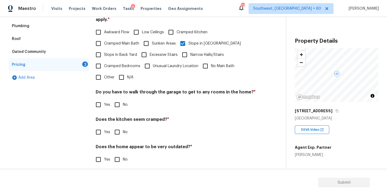
click at [117, 102] on input "No" at bounding box center [117, 104] width 11 height 11
checkbox input "true"
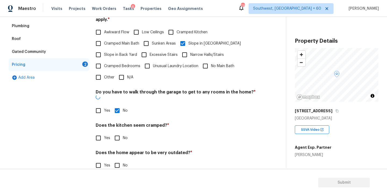
click at [117, 133] on input "No" at bounding box center [117, 138] width 11 height 11
checkbox input "true"
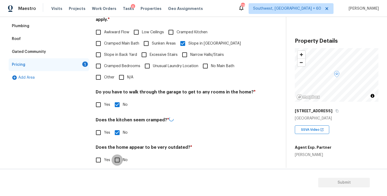
click at [117, 158] on input "No" at bounding box center [117, 160] width 11 height 11
checkbox input "true"
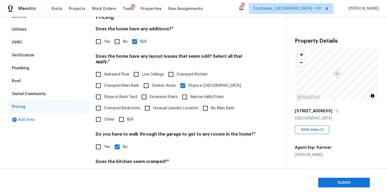
scroll to position [16, 0]
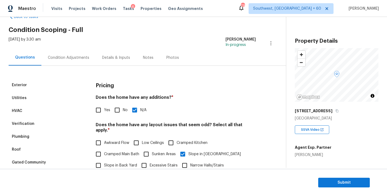
click at [74, 56] on div "Condition Adjustments" at bounding box center [68, 57] width 41 height 5
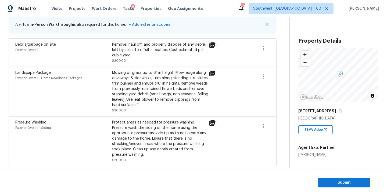
scroll to position [62, 0]
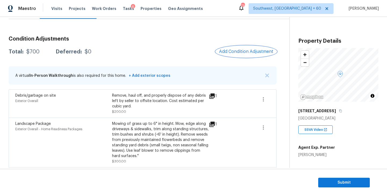
click at [248, 49] on span "Add Condition Adjustment" at bounding box center [246, 51] width 54 height 5
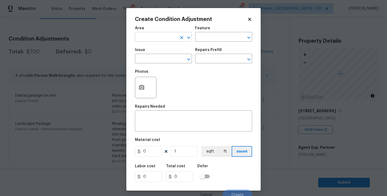
click at [163, 40] on input "text" at bounding box center [156, 37] width 42 height 8
click at [165, 57] on li "Interior Overall" at bounding box center [163, 58] width 57 height 9
type input "Interior Overall"
click at [207, 43] on div "Area Interior Overall ​ Feature ​" at bounding box center [193, 34] width 117 height 22
click at [215, 39] on input "text" at bounding box center [216, 37] width 42 height 8
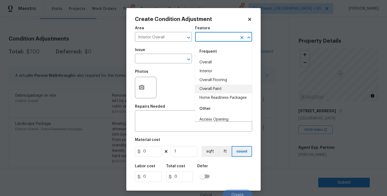
click at [214, 86] on li "Overall Paint" at bounding box center [223, 89] width 57 height 9
type input "Overall Paint"
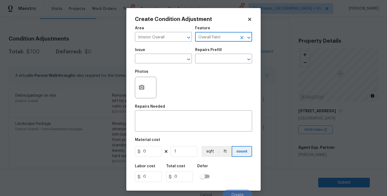
click at [178, 70] on div "Photos" at bounding box center [193, 84] width 117 height 35
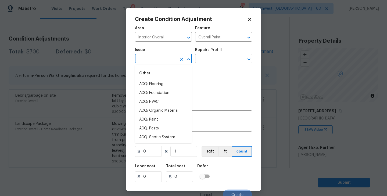
click at [164, 63] on input "text" at bounding box center [156, 59] width 42 height 8
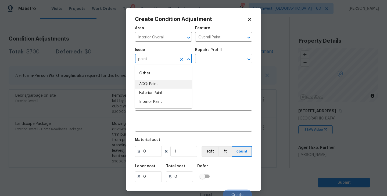
click at [165, 83] on li "ACQ: Paint" at bounding box center [163, 84] width 57 height 9
type input "ACQ: Paint"
click at [210, 57] on input "text" at bounding box center [216, 59] width 42 height 8
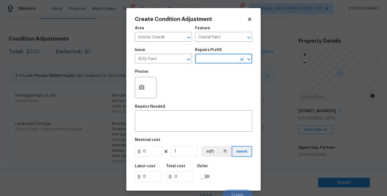
drag, startPoint x: 210, startPoint y: 57, endPoint x: 213, endPoint y: 80, distance: 22.8
click at [211, 69] on div "Area Interior Overall ​ Feature Overall Paint ​ Issue ACQ: Paint ​ Repairs Pref…" at bounding box center [193, 112] width 117 height 178
click at [217, 64] on div "Issue ACQ: Paint ​ Repairs Prefill ​" at bounding box center [193, 56] width 117 height 22
click at [220, 59] on input "text" at bounding box center [216, 59] width 42 height 8
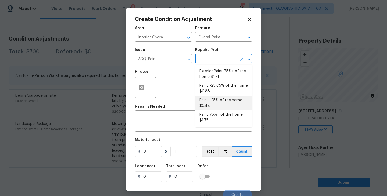
click at [219, 89] on li "Paint ~25-75% of the home $0.88" at bounding box center [223, 88] width 57 height 15
type input "Acquisition"
type textarea "Acquisition Scope: ~25 - 75% of the home needs interior paint"
type input "0.88"
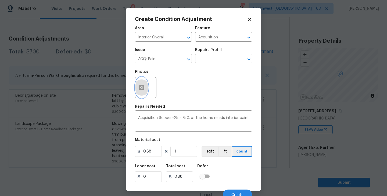
click at [140, 93] on button "button" at bounding box center [141, 87] width 13 height 21
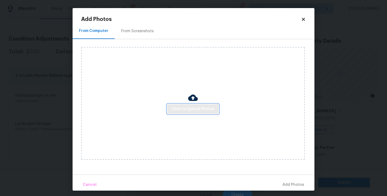
click at [200, 113] on button "Click to Upload Photos" at bounding box center [193, 109] width 52 height 10
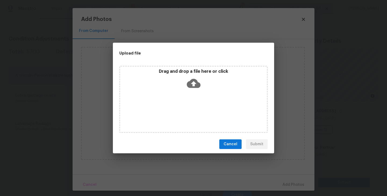
click at [201, 100] on div "Drag and drop a file here or click" at bounding box center [193, 99] width 148 height 67
